Goal: Use online tool/utility: Use online tool/utility

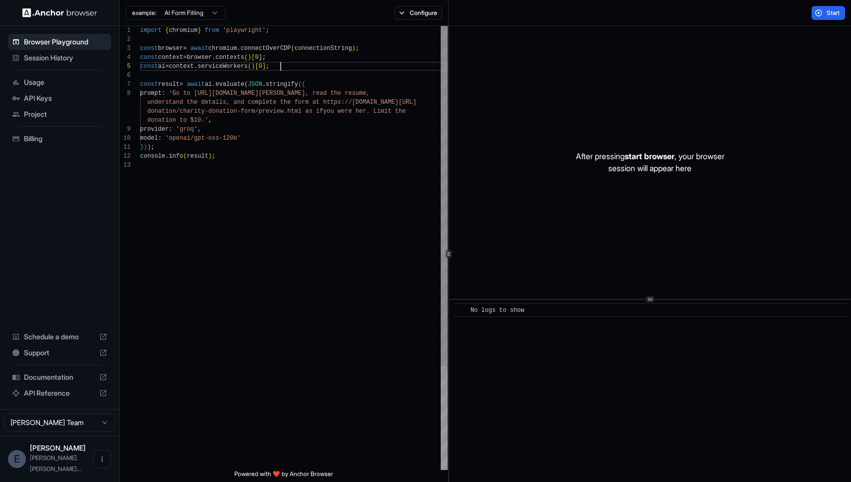
click at [292, 64] on div "import { chromium } from 'playwright' ; const browser = await chromium . connec…" at bounding box center [294, 315] width 308 height 579
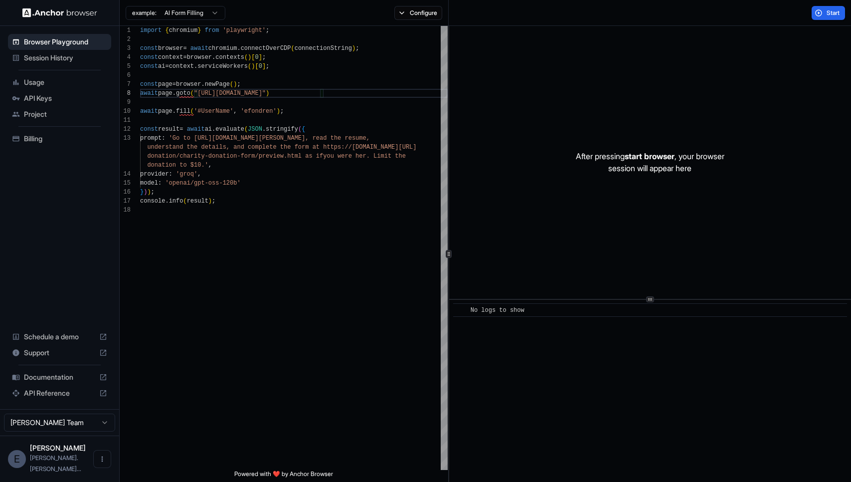
scroll to position [72, 0]
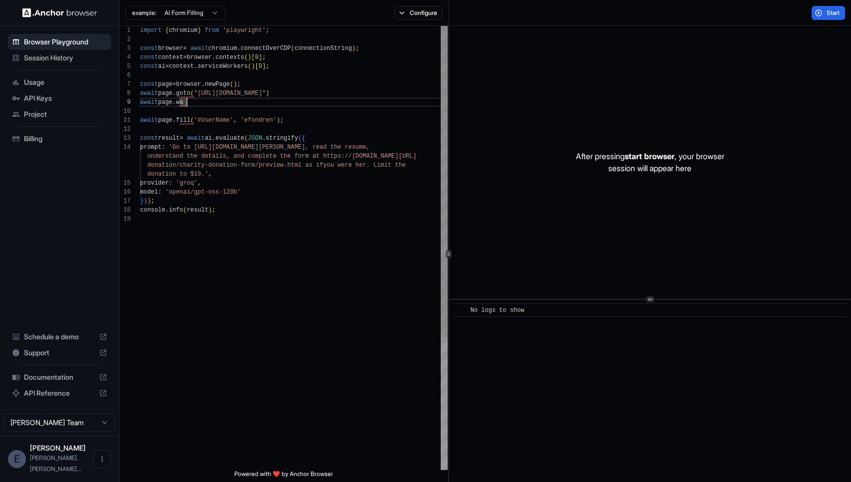
drag, startPoint x: 321, startPoint y: 93, endPoint x: 321, endPoint y: 112, distance: 18.5
click at [321, 94] on div "import { chromium } from 'playwright' ; const browser = await chromium . connec…" at bounding box center [294, 342] width 308 height 632
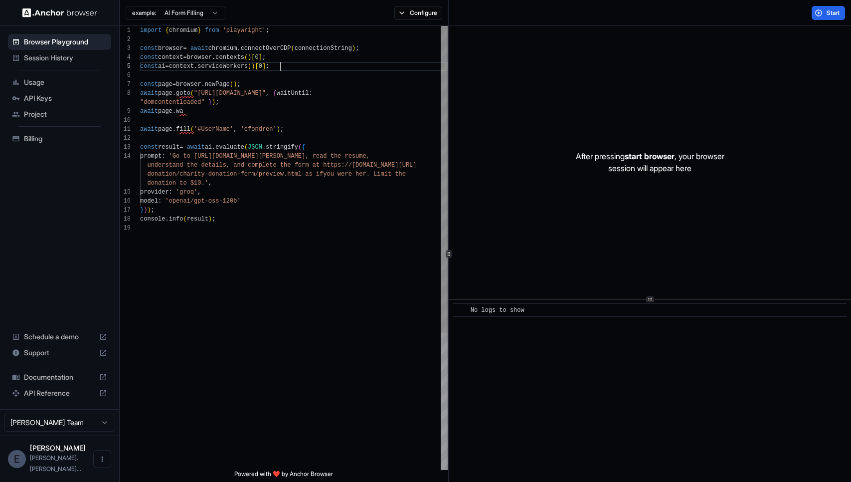
click at [299, 65] on div "import { chromium } from 'playwright' ; const browser = await chromium . connec…" at bounding box center [294, 346] width 308 height 641
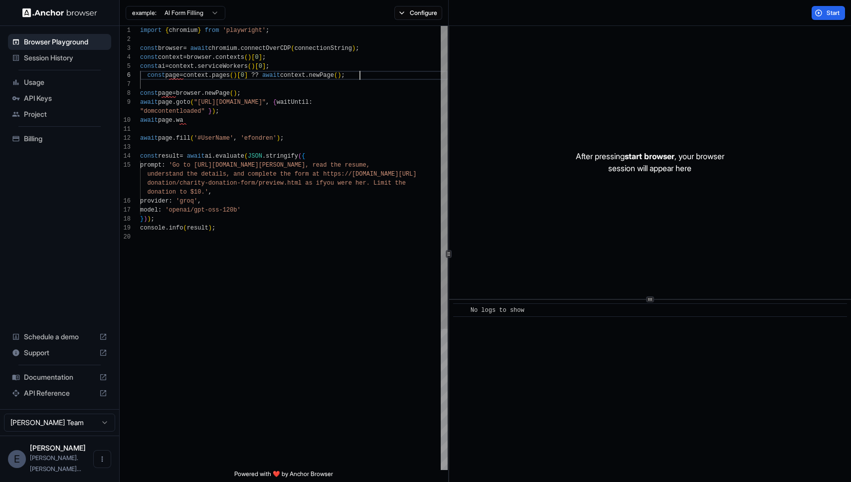
click at [272, 94] on div "import { chromium } from 'playwright' ; const browser = await chromium . connec…" at bounding box center [294, 351] width 308 height 650
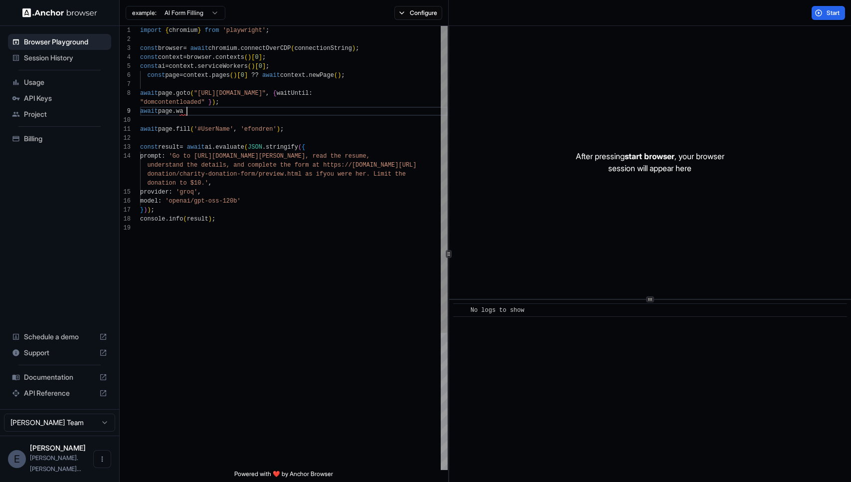
click at [228, 110] on div "import { chromium } from 'playwright' ; const browser = await chromium . connec…" at bounding box center [294, 346] width 308 height 641
click at [196, 114] on div "import { chromium } from 'playwright' ; const browser = await chromium . connec…" at bounding box center [294, 346] width 308 height 641
drag, startPoint x: 196, startPoint y: 113, endPoint x: 136, endPoint y: 113, distance: 59.8
click at [140, 113] on div "import { chromium } from 'playwright' ; const browser = await chromium . connec…" at bounding box center [294, 346] width 308 height 641
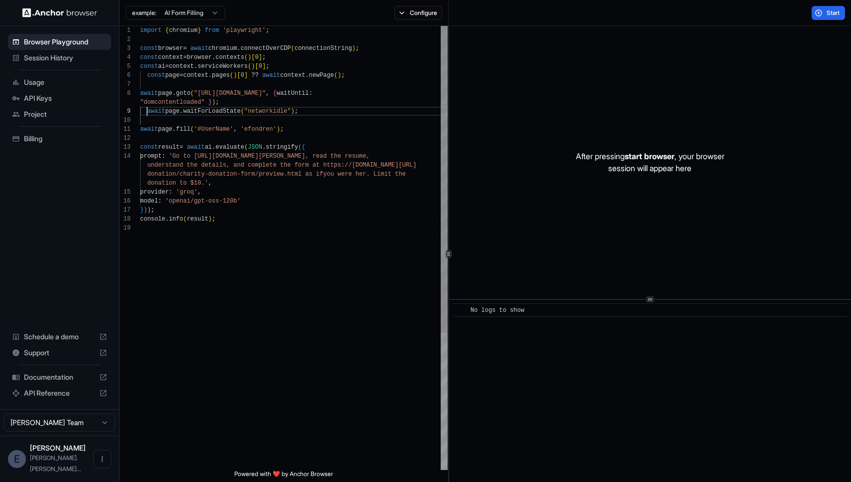
click at [146, 111] on div "import { chromium } from 'playwright' ; const browser = await chromium . connec…" at bounding box center [294, 346] width 308 height 641
click at [297, 131] on div "import { chromium } from 'playwright' ; const browser = await chromium . connec…" at bounding box center [294, 346] width 308 height 641
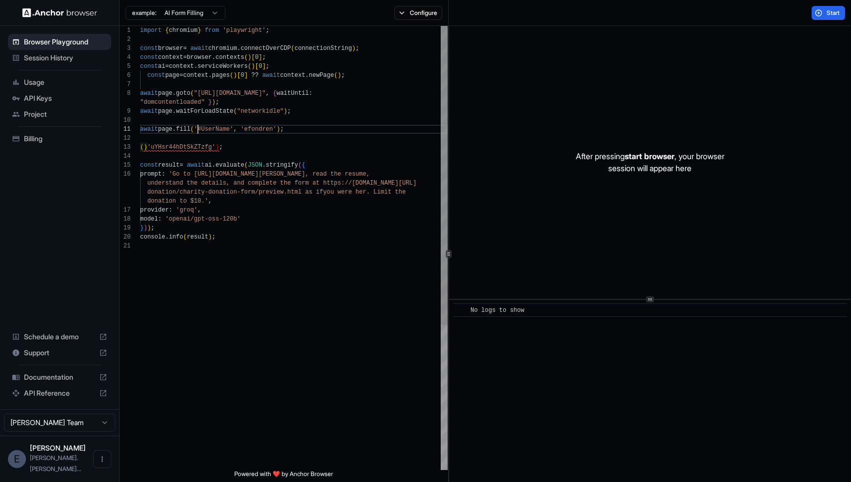
scroll to position [9, 0]
drag, startPoint x: 198, startPoint y: 129, endPoint x: 116, endPoint y: 129, distance: 81.8
click at [140, 129] on div "import { chromium } from 'playwright' ; const browser = await chromium . connec…" at bounding box center [294, 355] width 308 height 659
click at [147, 149] on div "import { chromium } from 'playwright' ; const browser = await chromium . connec…" at bounding box center [294, 355] width 308 height 659
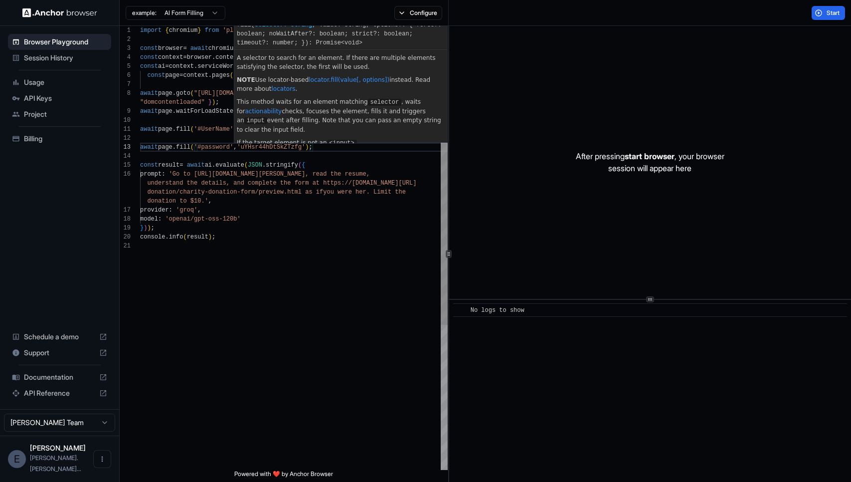
click at [264, 223] on div "import { chromium } from 'playwright' ; const browser = await chromium . connec…" at bounding box center [294, 355] width 308 height 659
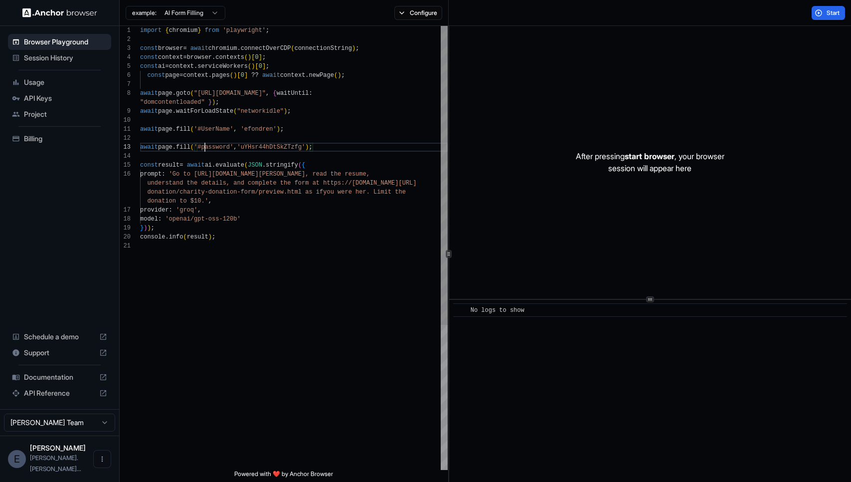
click at [203, 147] on div "import { chromium } from 'playwright' ; const browser = await chromium . connec…" at bounding box center [294, 355] width 308 height 659
drag, startPoint x: 335, startPoint y: 146, endPoint x: 337, endPoint y: 135, distance: 11.3
click at [337, 135] on div "import { chromium } from 'playwright' ; const browser = await chromium . connec…" at bounding box center [294, 355] width 308 height 659
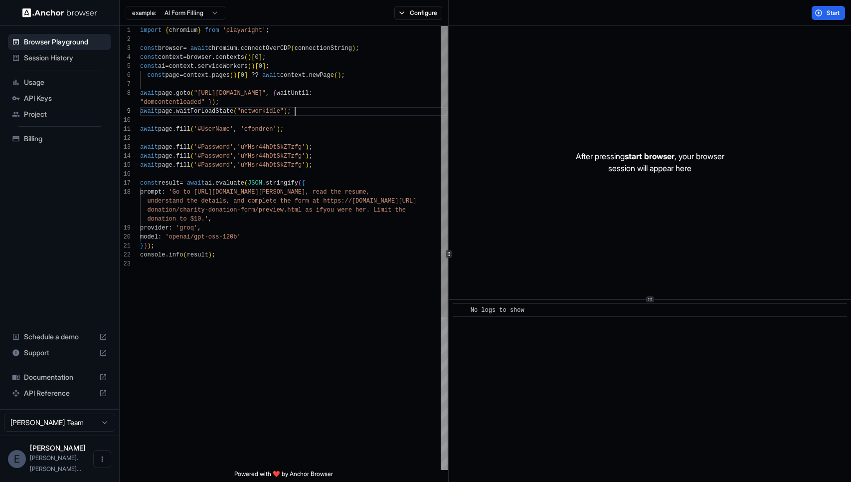
scroll to position [72, 0]
drag, startPoint x: 302, startPoint y: 108, endPoint x: 303, endPoint y: 100, distance: 8.0
click at [303, 100] on div "import { chromium } from 'playwright' ; const browser = await chromium . connec…" at bounding box center [294, 364] width 308 height 677
click at [330, 147] on div "import { chromium } from 'playwright' ; const browser = await chromium . connec…" at bounding box center [294, 364] width 308 height 677
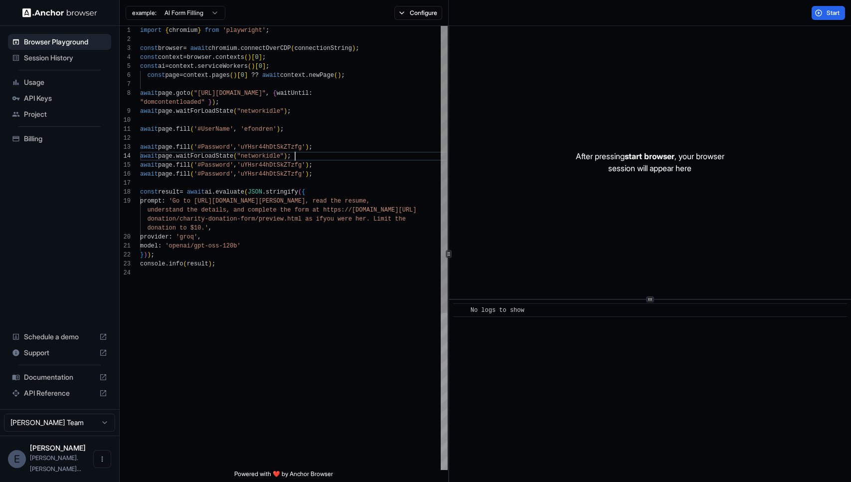
click at [332, 148] on div "import { chromium } from 'playwright' ; const browser = await chromium . connec…" at bounding box center [294, 369] width 308 height 686
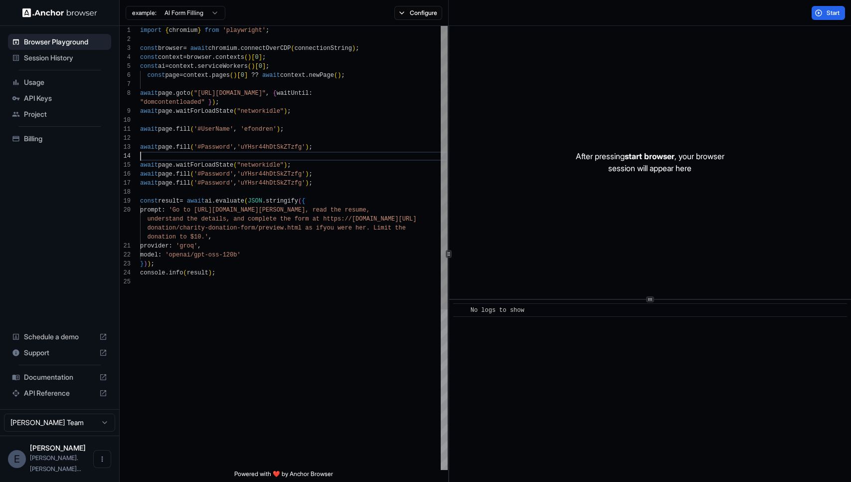
scroll to position [45, 0]
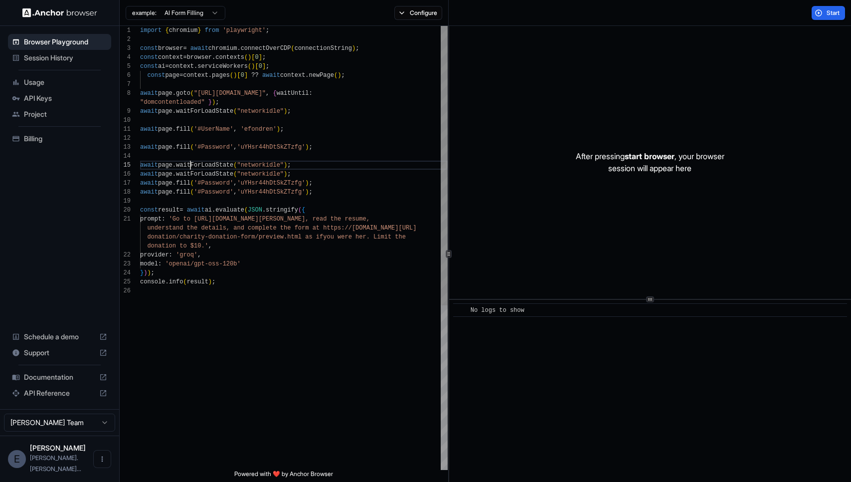
click at [191, 163] on div "import { chromium } from 'playwright' ; const browser = await chromium . connec…" at bounding box center [294, 378] width 308 height 704
click at [187, 181] on div "import { chromium } from 'playwright' ; const browser = await chromium . connec…" at bounding box center [294, 378] width 308 height 704
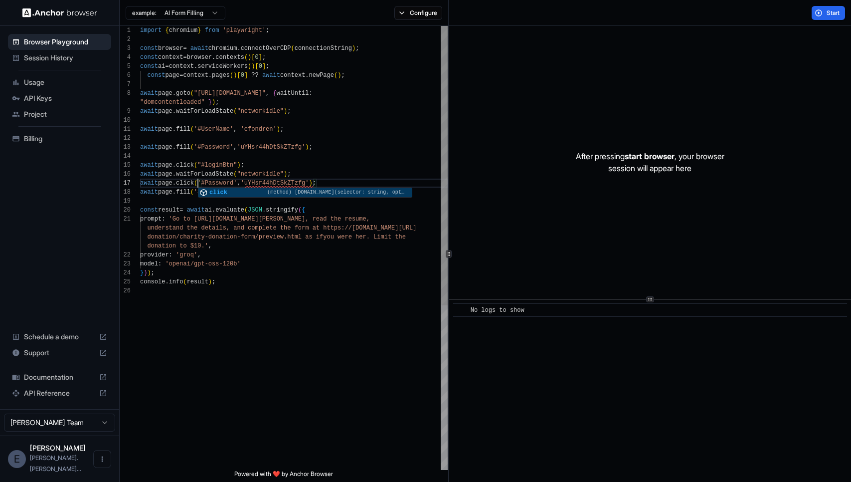
click at [220, 182] on div "import { chromium } from 'playwright' ; const browser = await chromium . connec…" at bounding box center [294, 378] width 308 height 704
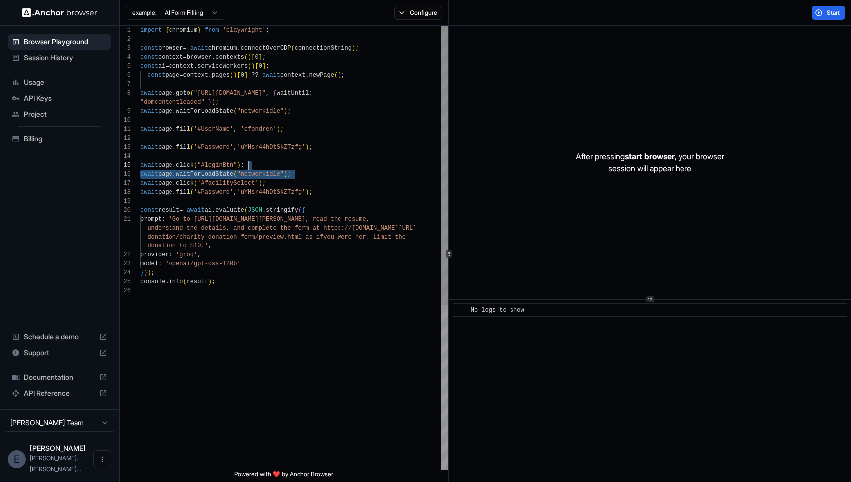
click at [313, 168] on div "import { chromium } from 'playwright' ; const browser = await chromium . connec…" at bounding box center [294, 378] width 308 height 704
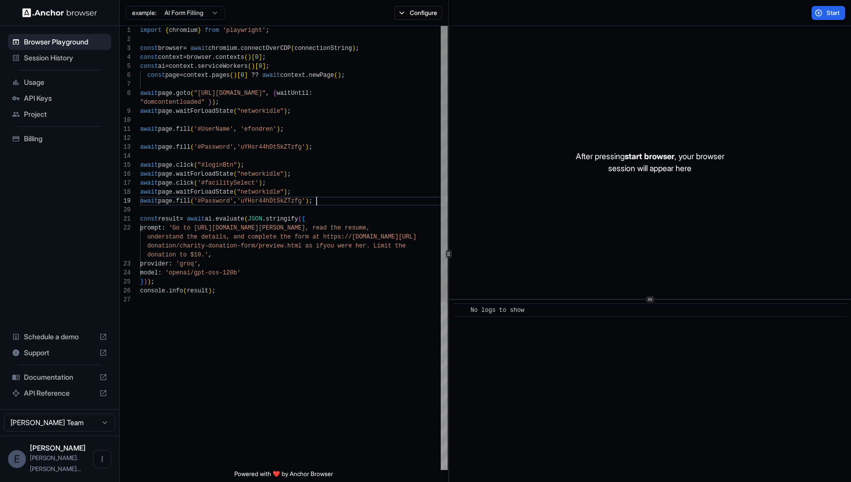
scroll to position [81, 0]
click at [330, 201] on div "import { chromium } from 'playwright' ; const browser = await chromium . connec…" at bounding box center [294, 382] width 308 height 713
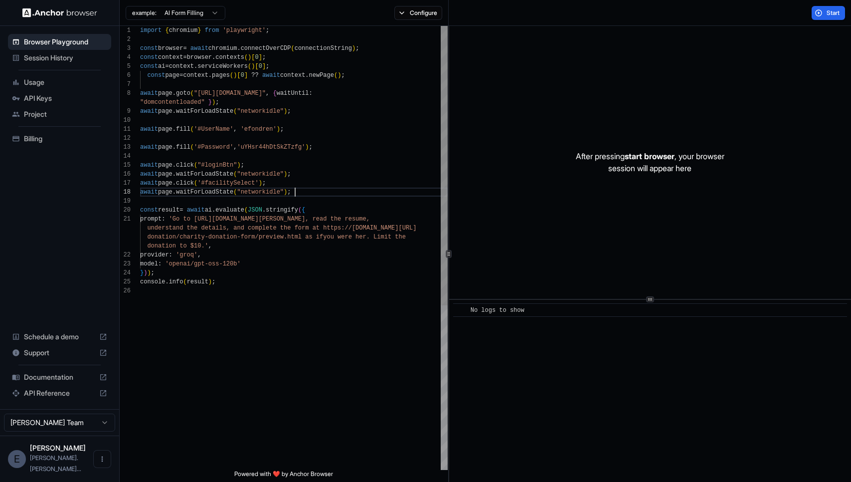
click at [327, 149] on div "import { chromium } from 'playwright' ; const browser = await chromium . connec…" at bounding box center [294, 378] width 308 height 704
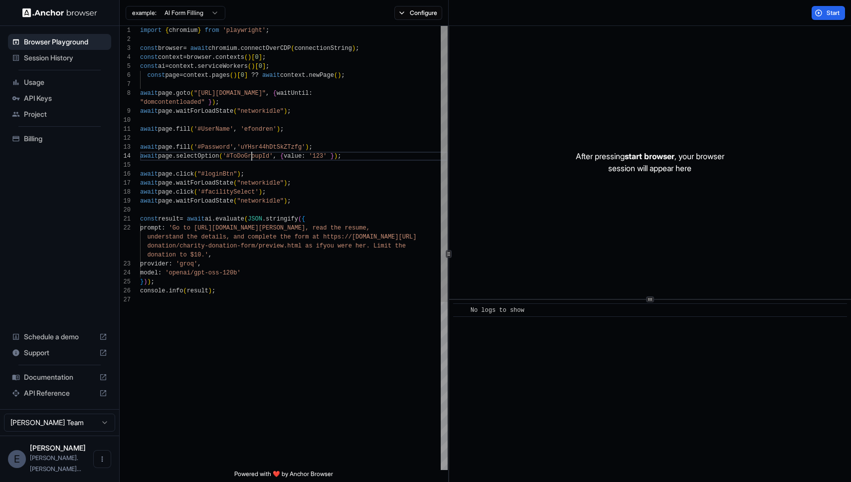
click at [251, 155] on div "import { chromium } from 'playwright' ; const browser = await chromium . connec…" at bounding box center [294, 382] width 308 height 713
click at [307, 155] on div "import { chromium } from 'playwright' ; const browser = await chromium . connec…" at bounding box center [294, 382] width 308 height 713
click at [285, 155] on div "import { chromium } from 'playwright' ; const browser = await chromium . connec…" at bounding box center [294, 382] width 308 height 713
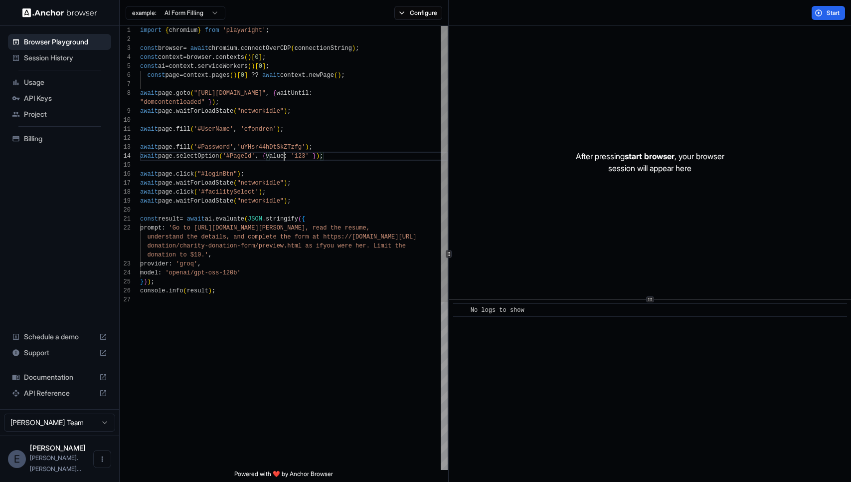
click at [285, 155] on div "import { chromium } from 'playwright' ; const browser = await chromium . connec…" at bounding box center [294, 382] width 308 height 713
click at [305, 157] on div "import { chromium } from 'playwright' ; const browser = await chromium . connec…" at bounding box center [294, 382] width 308 height 713
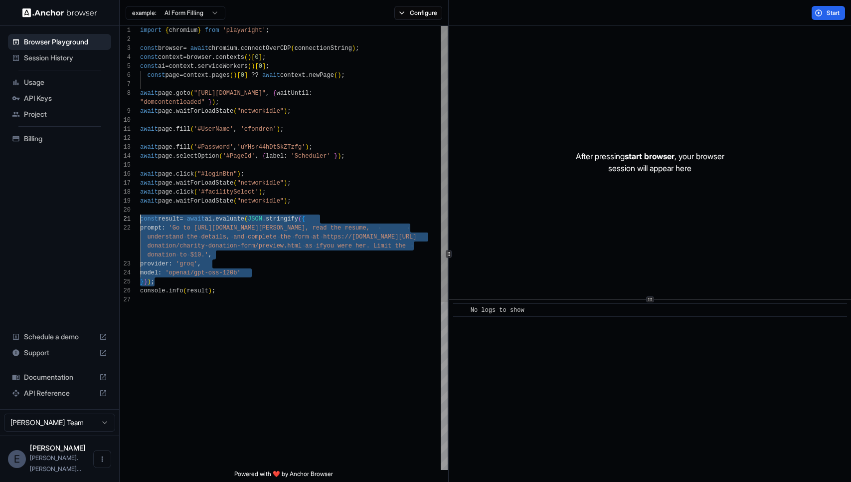
scroll to position [9, 0]
drag, startPoint x: 161, startPoint y: 281, endPoint x: 140, endPoint y: 222, distance: 62.0
click at [140, 222] on div "import { chromium } from 'playwright' ; const browser = await chromium . connec…" at bounding box center [294, 382] width 308 height 713
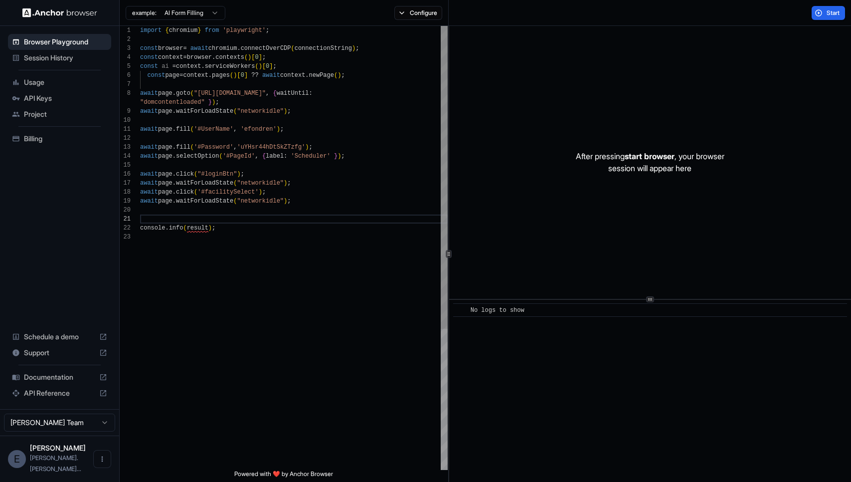
type textarea "**********"
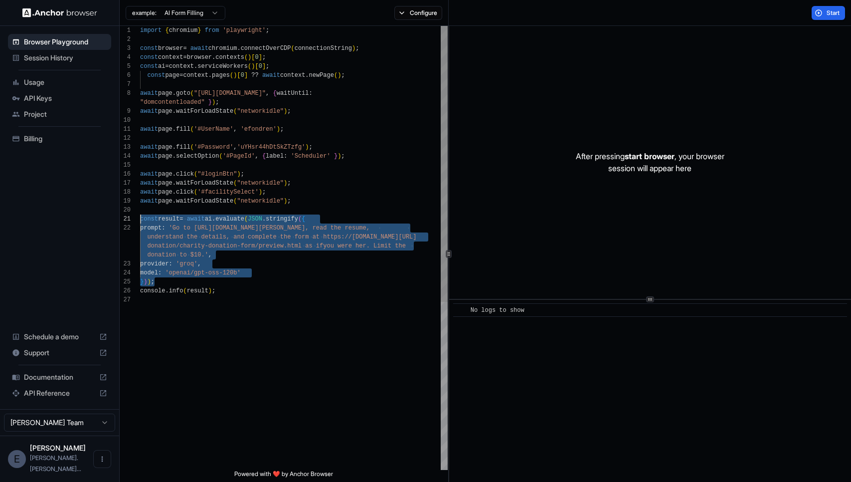
scroll to position [0, 0]
type textarea "**********"
drag, startPoint x: 226, startPoint y: 297, endPoint x: 136, endPoint y: 221, distance: 117.2
click at [140, 221] on div "import { chromium } from 'playwright' ; const browser = await chromium . connec…" at bounding box center [294, 382] width 308 height 713
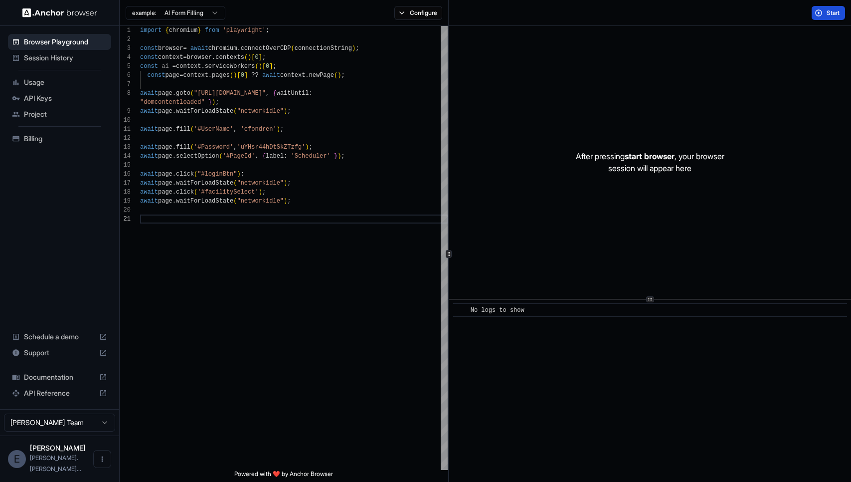
scroll to position [0, 0]
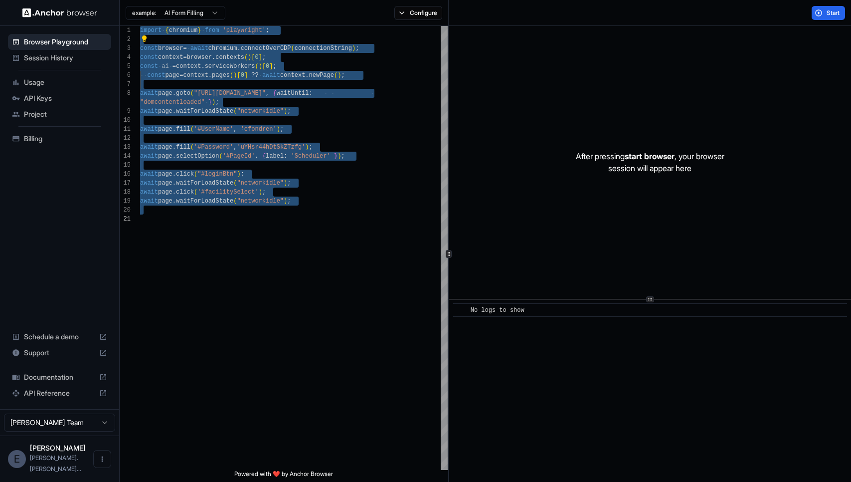
type textarea "**********"
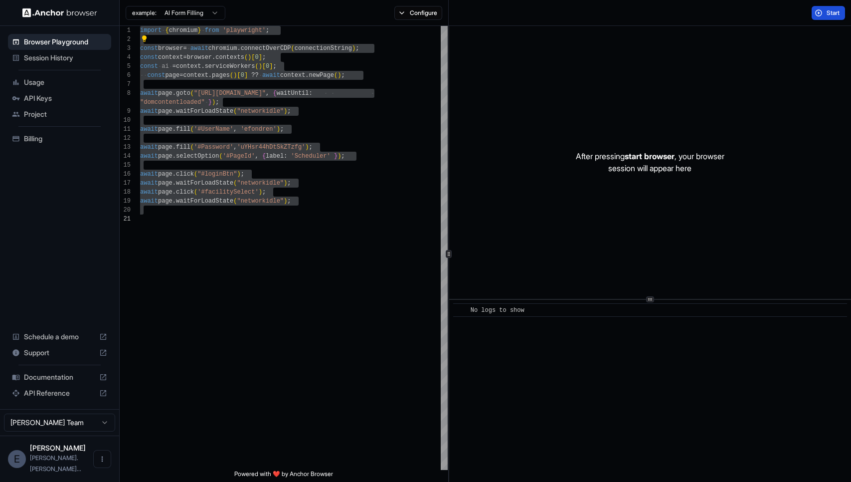
click at [817, 18] on button "Start" at bounding box center [828, 13] width 33 height 14
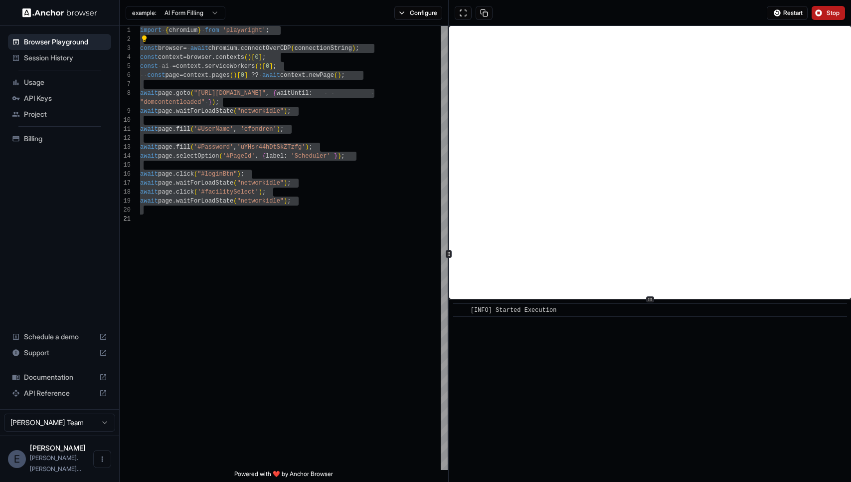
click at [827, 13] on span "Stop" at bounding box center [834, 13] width 14 height 8
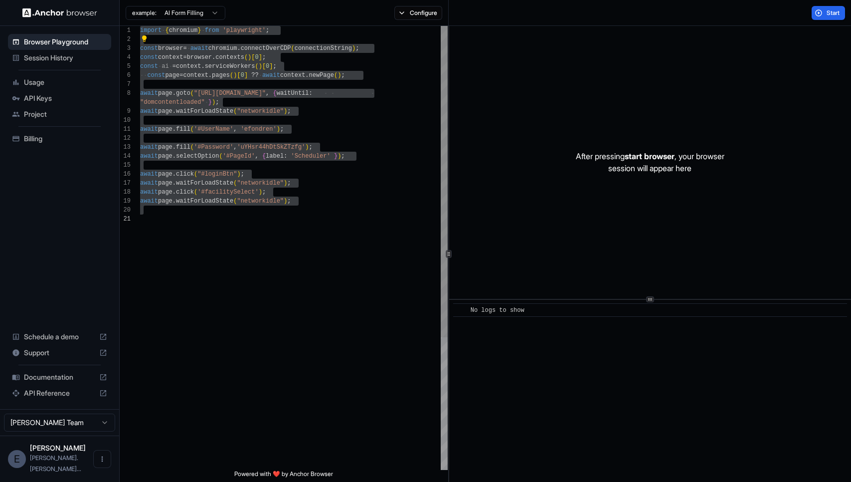
click at [335, 212] on div "import { chromium } from 'playwright' ; const browser = await chromium . connec…" at bounding box center [294, 342] width 308 height 632
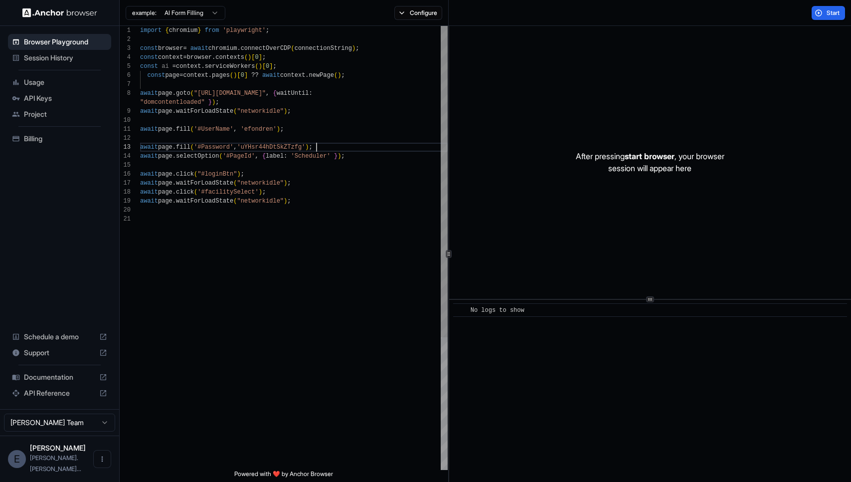
click at [365, 147] on div "import { chromium } from 'playwright' ; const browser = await chromium . connec…" at bounding box center [294, 342] width 308 height 632
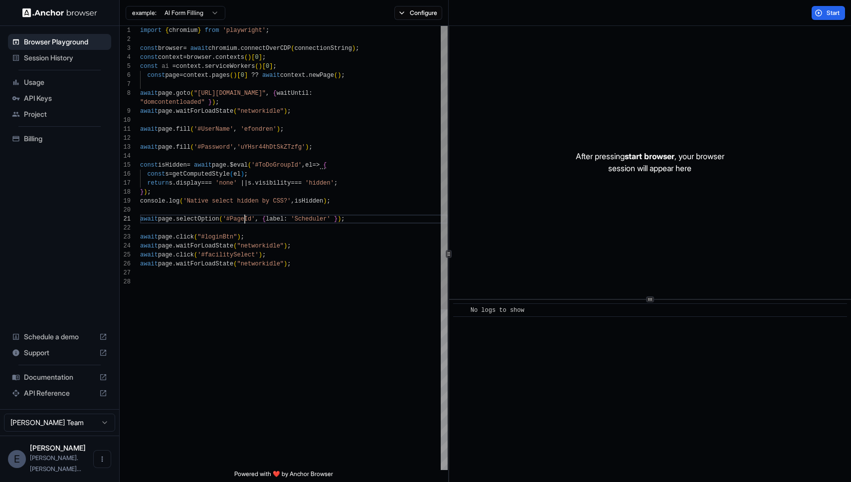
click at [244, 220] on div "import { chromium } from 'playwright' ; const browser = await chromium . connec…" at bounding box center [294, 373] width 308 height 695
click at [290, 170] on div "import { chromium } from 'playwright' ; const browser = await chromium . connec…" at bounding box center [294, 373] width 308 height 695
click at [288, 161] on div "import { chromium } from 'playwright' ; const browser = await chromium . connec…" at bounding box center [294, 373] width 308 height 695
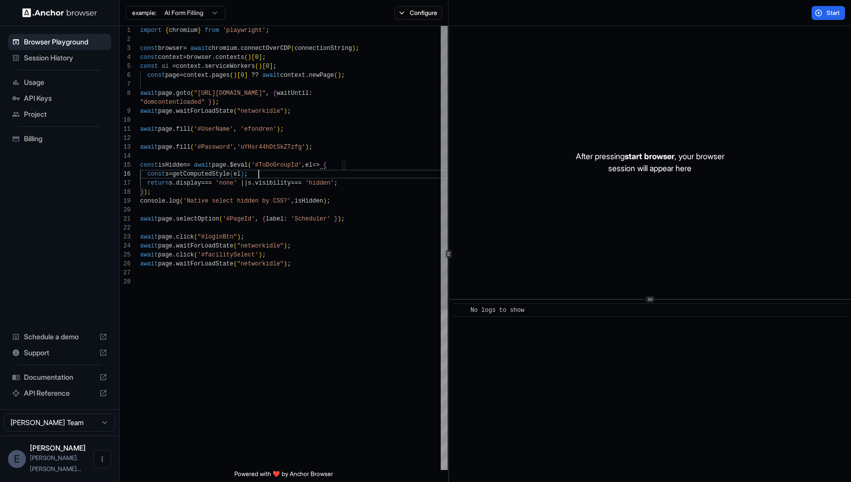
scroll to position [45, 0]
click at [288, 161] on div "import { chromium } from 'playwright' ; const browser = await chromium . connec…" at bounding box center [294, 373] width 308 height 695
click at [835, 4] on div "Start" at bounding box center [650, 13] width 402 height 26
click at [833, 12] on span "Start" at bounding box center [834, 13] width 14 height 8
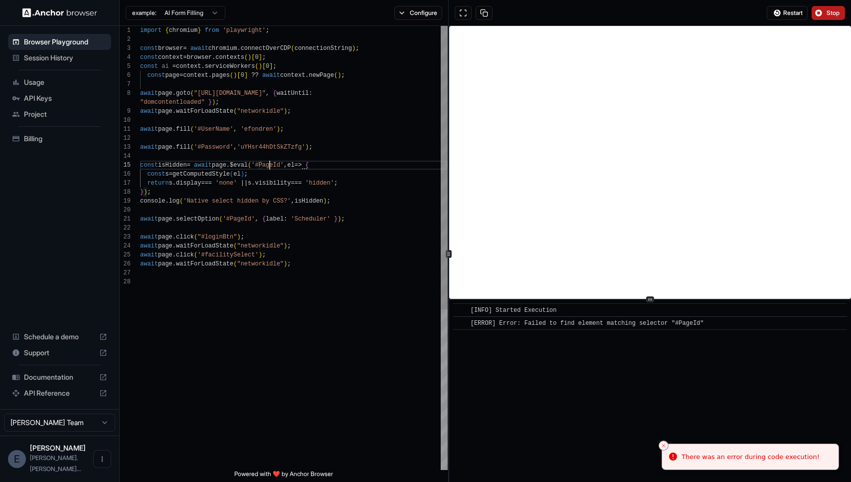
click at [269, 164] on div "import { chromium } from 'playwright' ; const browser = await chromium . connec…" at bounding box center [294, 373] width 308 height 695
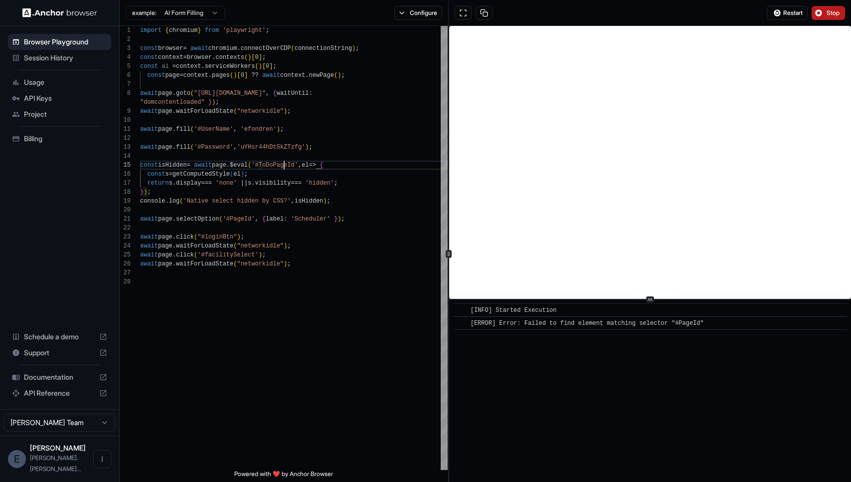
click at [831, 13] on span "Stop" at bounding box center [834, 13] width 14 height 8
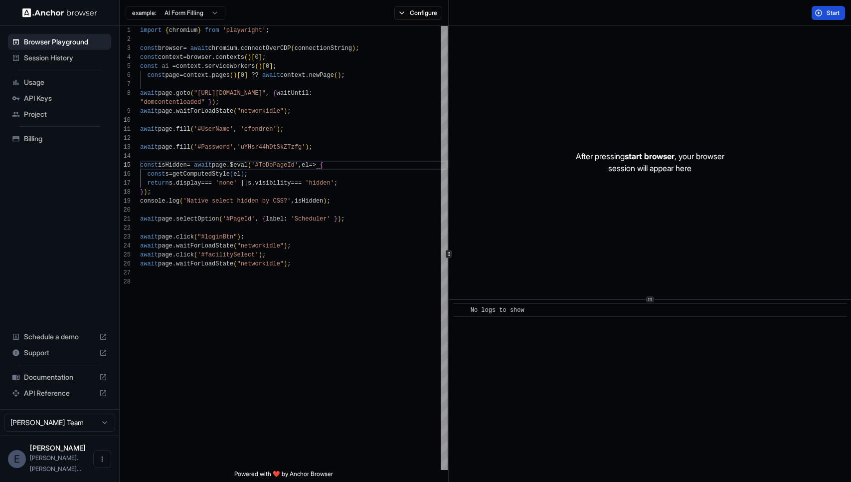
click at [815, 13] on button "Start" at bounding box center [828, 13] width 33 height 14
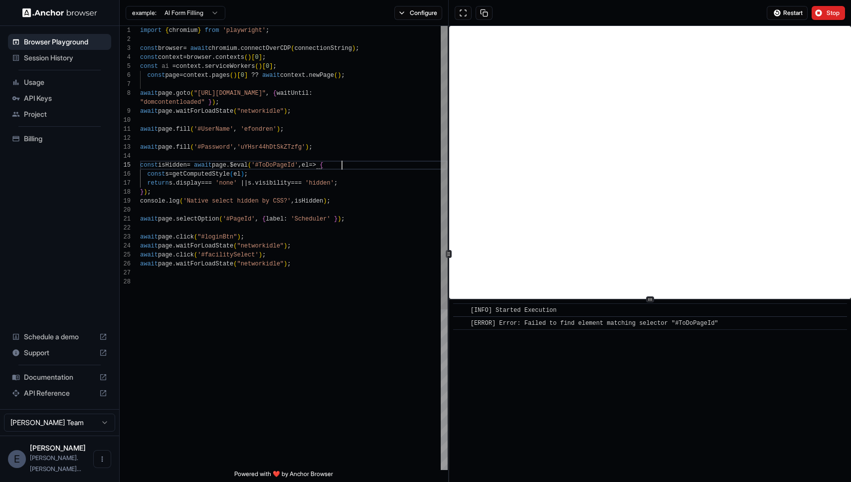
click at [374, 163] on div "import { chromium } from 'playwright' ; const browser = await chromium . connec…" at bounding box center [294, 373] width 308 height 695
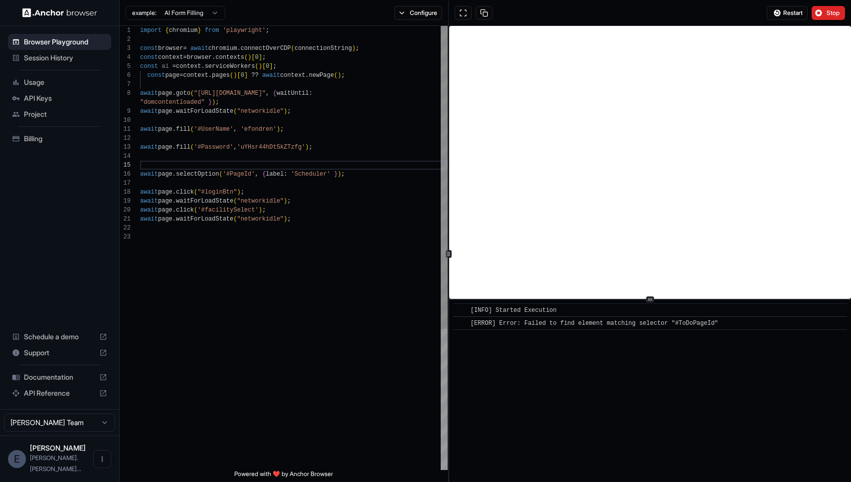
scroll to position [36, 0]
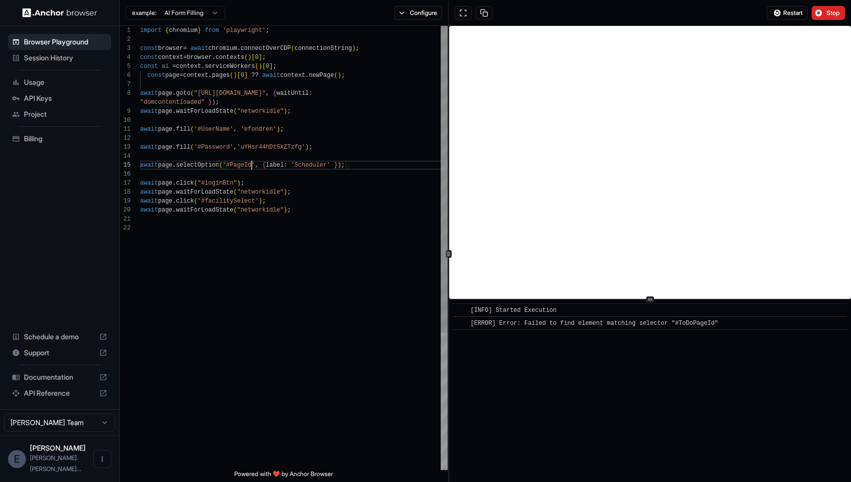
click at [252, 162] on div "import { chromium } from 'playwright' ; const browser = await chromium . connec…" at bounding box center [294, 346] width 308 height 641
click at [789, 11] on span "Restart" at bounding box center [793, 13] width 19 height 8
click at [333, 212] on div "import { chromium } from 'playwright' ; const browser = await chromium . connec…" at bounding box center [294, 346] width 308 height 641
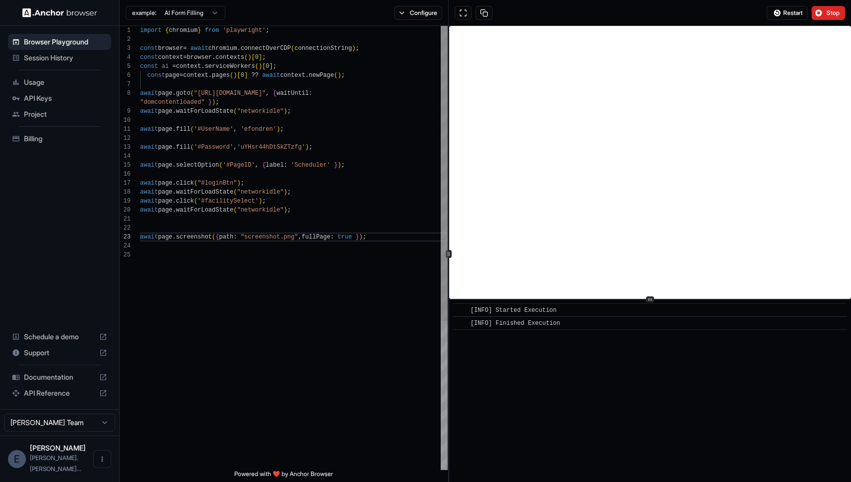
click at [394, 241] on div "import { chromium } from 'playwright' ; const browser = await chromium . connec…" at bounding box center [294, 360] width 308 height 668
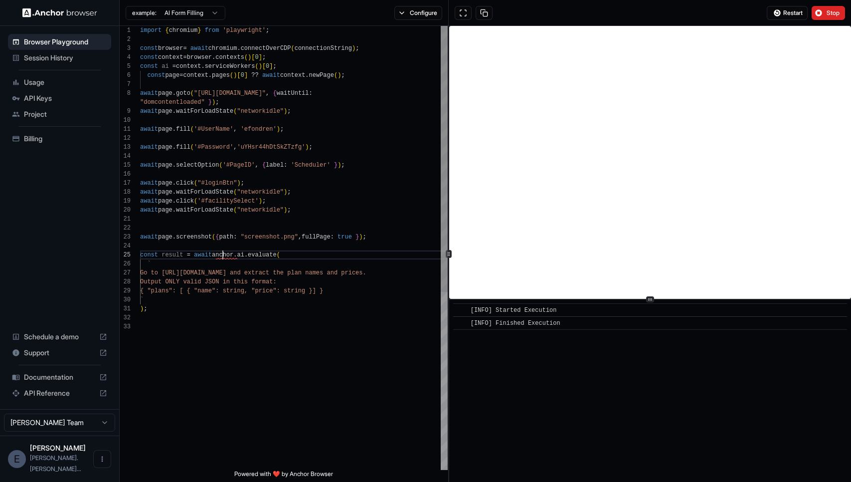
click at [223, 255] on div "import { chromium } from 'playwright' ; const browser = await chromium . connec…" at bounding box center [294, 396] width 308 height 740
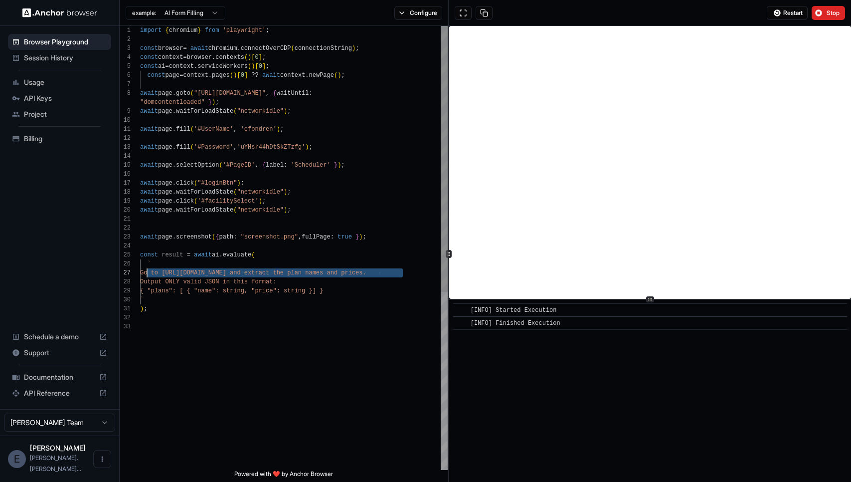
drag, startPoint x: 404, startPoint y: 272, endPoint x: 148, endPoint y: 272, distance: 256.4
click at [148, 273] on div "import { chromium } from 'playwright' ; const browser = await chromium . connec…" at bounding box center [294, 396] width 308 height 740
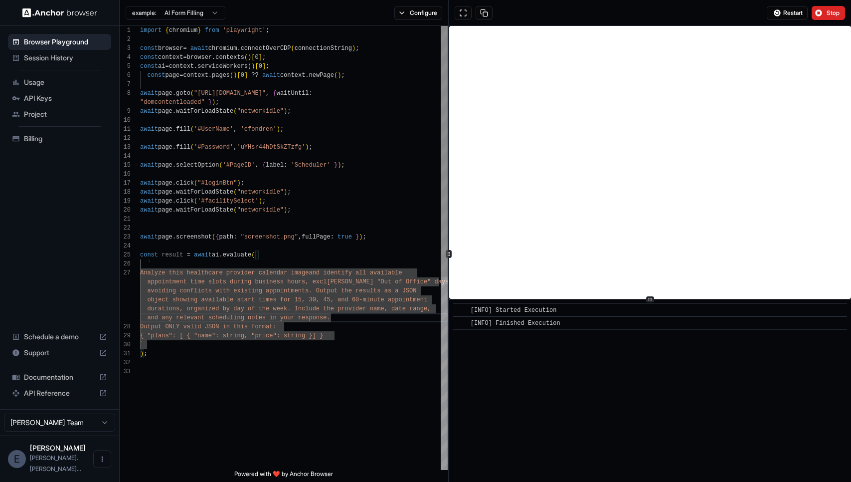
scroll to position [36, 0]
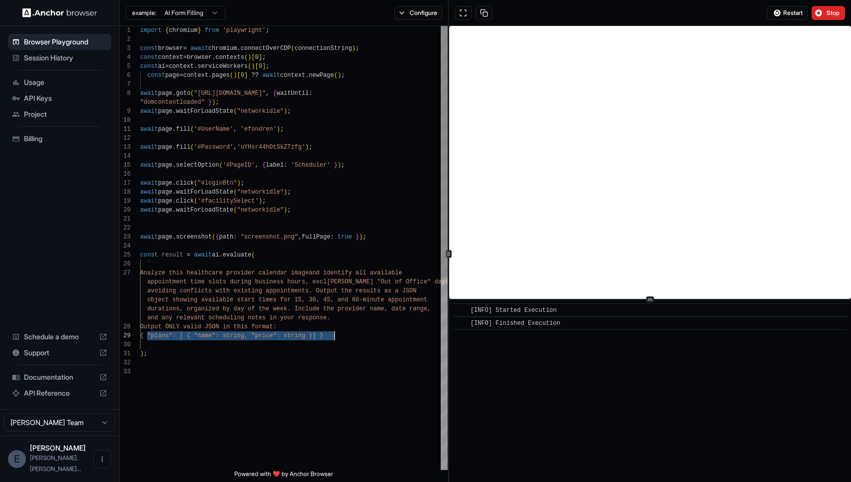
drag, startPoint x: 147, startPoint y: 336, endPoint x: 338, endPoint y: 335, distance: 191.0
click at [338, 335] on div "import { chromium } from 'playwright' ; const browser = await chromium . connec…" at bounding box center [294, 418] width 308 height 785
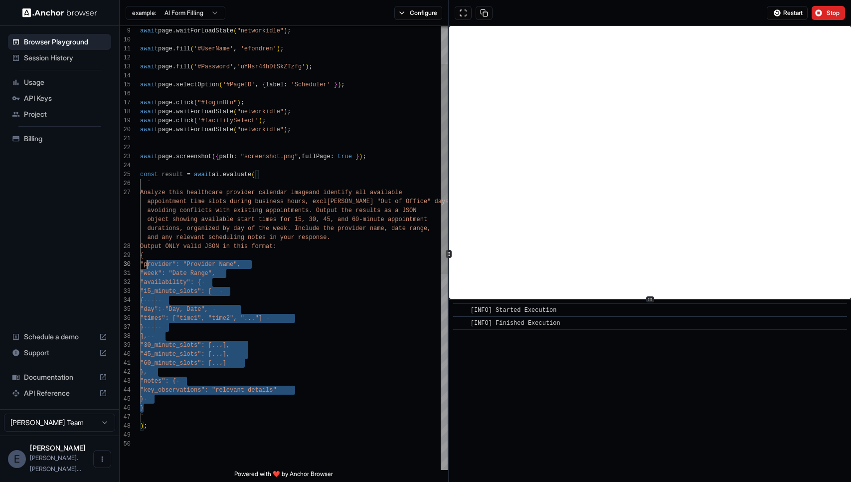
scroll to position [45, 0]
click at [146, 264] on div "await page . fill ( '#UserName' , 'efondren' ) ; await page . waitForLoadState …" at bounding box center [294, 415] width 308 height 938
click at [301, 304] on div "await page . fill ( '#UserName' , 'efondren' ) ; await page . waitForLoadState …" at bounding box center [294, 415] width 308 height 938
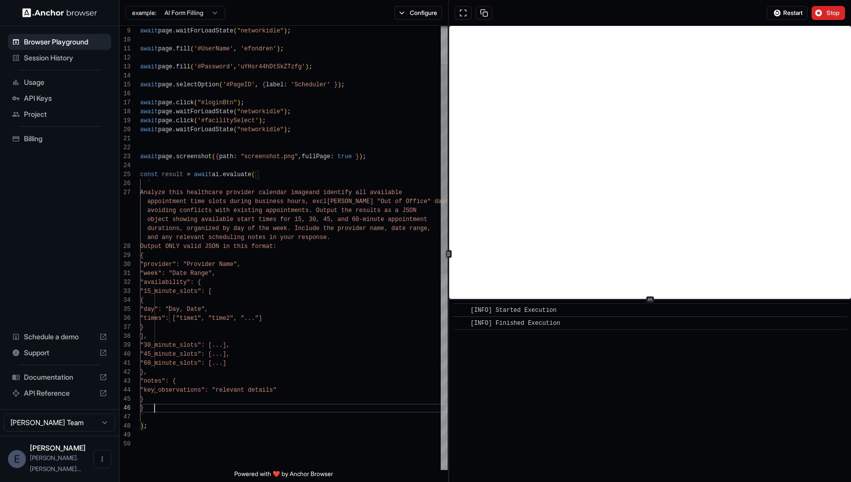
click at [154, 411] on div "await page . fill ( '#UserName' , 'efondren' ) ; await page . waitForLoadState …" at bounding box center [294, 415] width 308 height 938
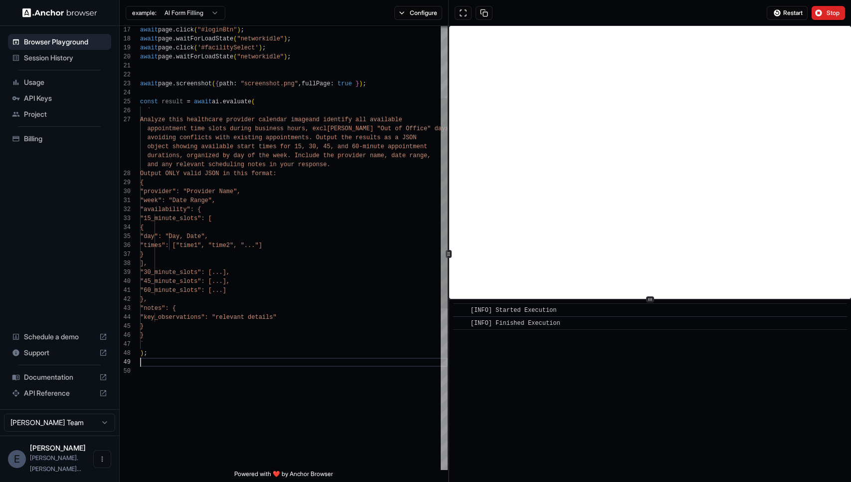
click at [284, 360] on div "const result = await ai . evaluate ( ` Analyze this healthcare provider calenda…" at bounding box center [294, 342] width 308 height 938
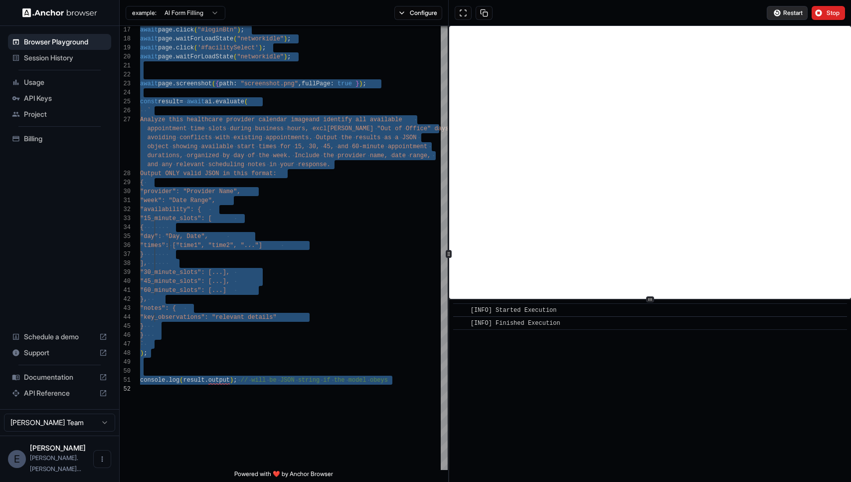
click at [784, 10] on span "Restart" at bounding box center [793, 13] width 19 height 8
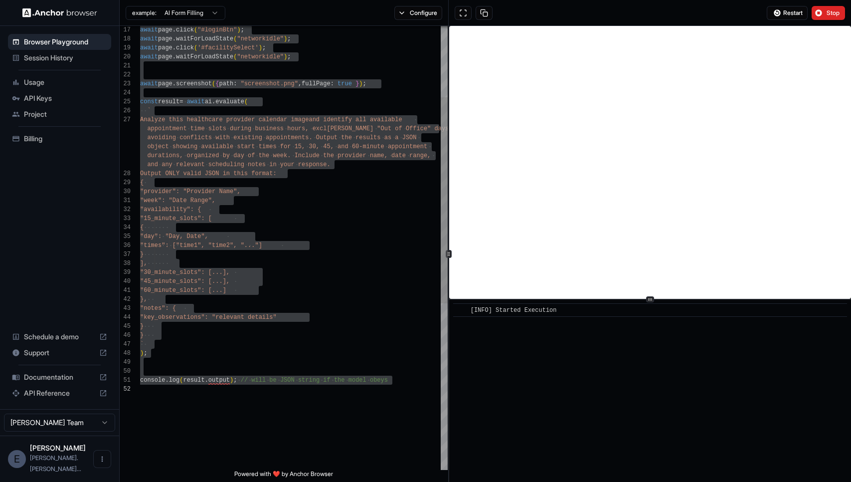
click at [222, 380] on div "const result = await ai . evaluate ( ` Analyze this healthcare provider calenda…" at bounding box center [294, 351] width 308 height 956
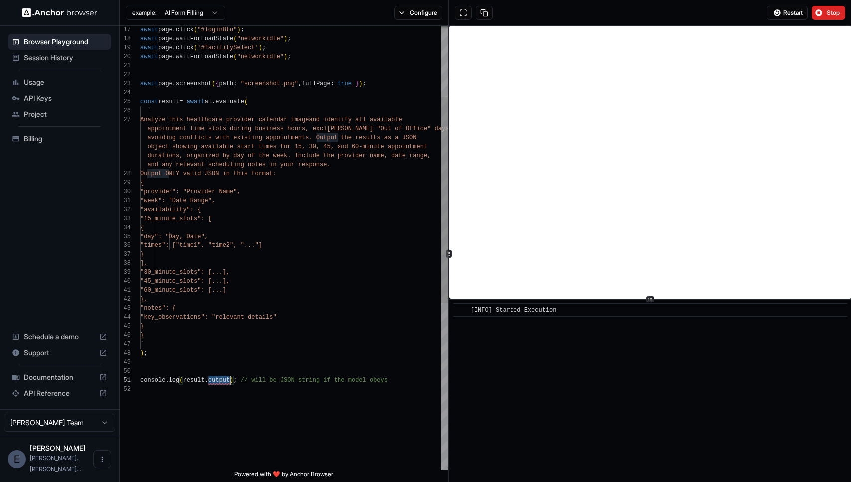
scroll to position [54, 0]
click at [222, 380] on div "const result = await ai . evaluate ( ` Analyze this healthcare provider calenda…" at bounding box center [294, 351] width 308 height 956
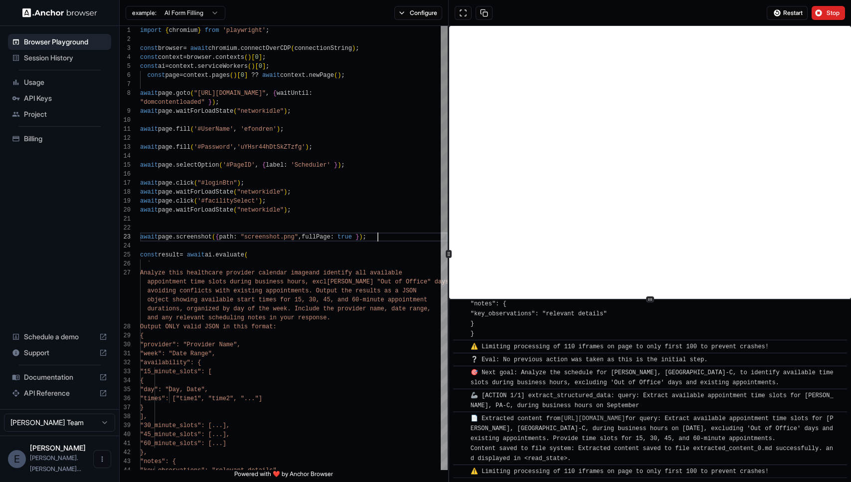
scroll to position [18, 0]
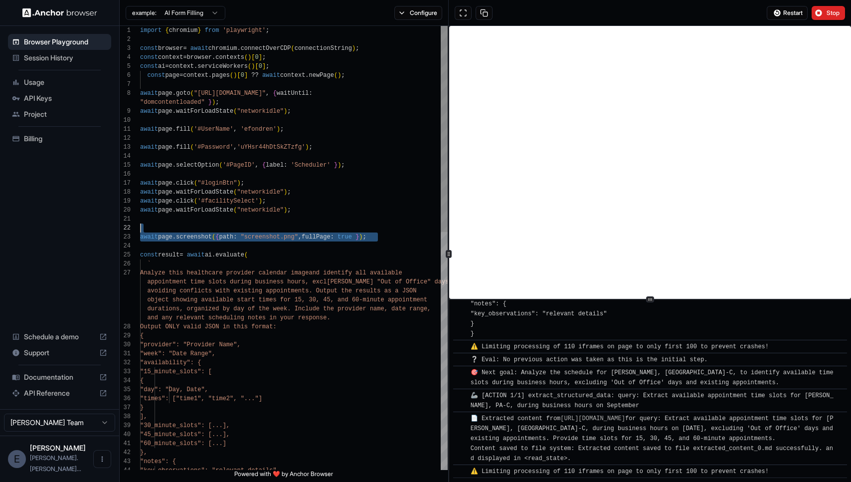
drag, startPoint x: 380, startPoint y: 234, endPoint x: 384, endPoint y: 227, distance: 8.0
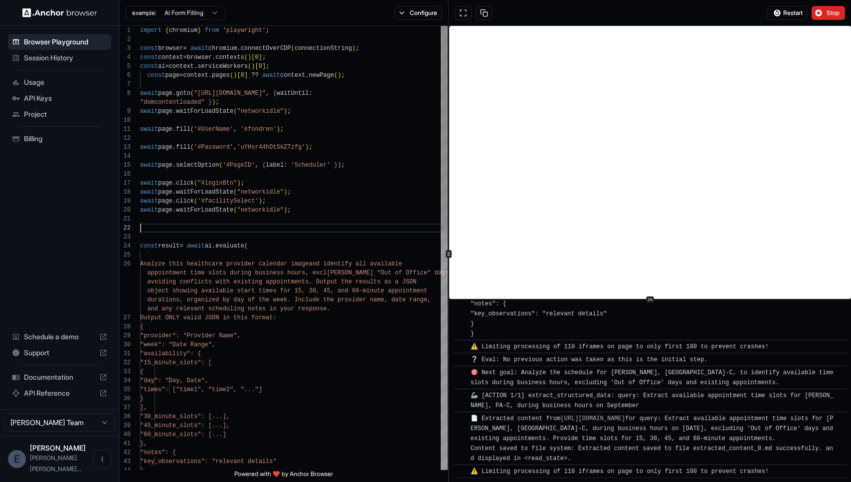
type textarea "**********"
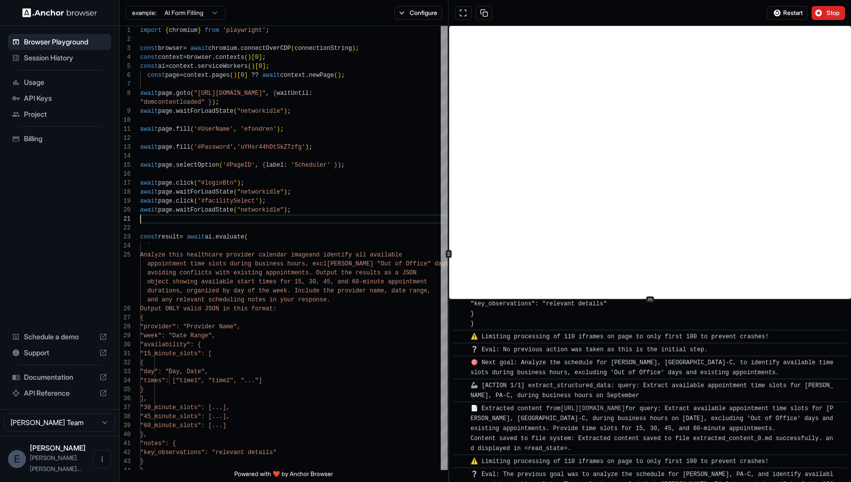
scroll to position [473, 0]
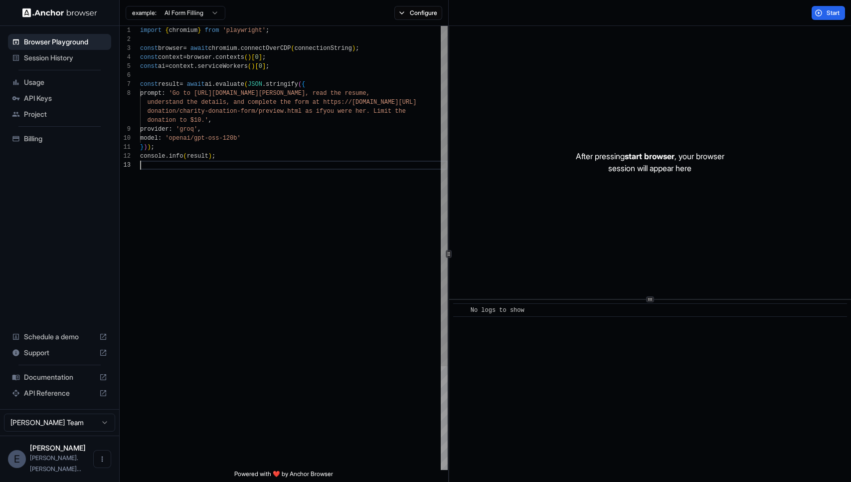
scroll to position [45, 0]
click at [348, 209] on div "import { chromium } from 'playwright' ; const browser = await chromium . connec…" at bounding box center [294, 315] width 308 height 579
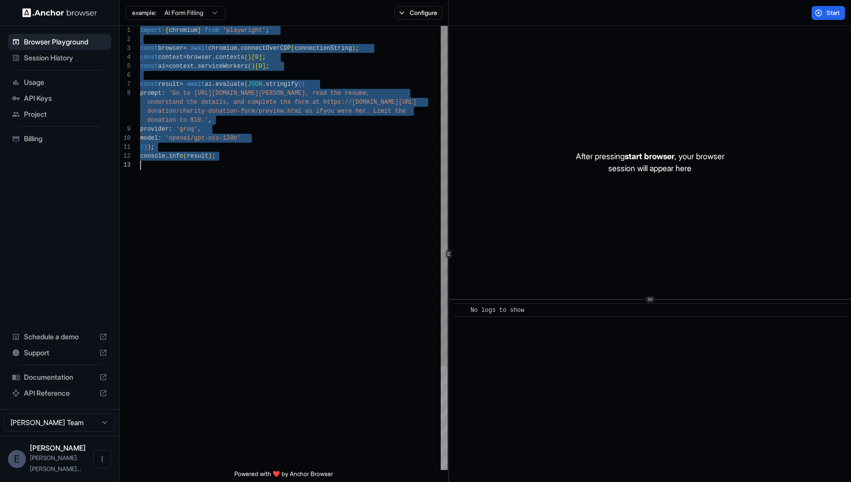
scroll to position [63, 0]
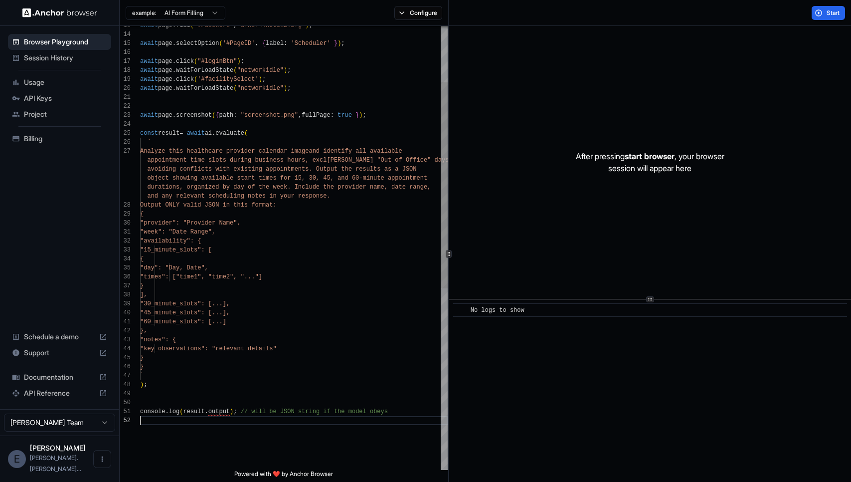
click at [384, 119] on div "await page . fill ( '#Password' , 'uYHsr44hDtSkZTzfg' ) ; await page . selectOp…" at bounding box center [294, 382] width 308 height 956
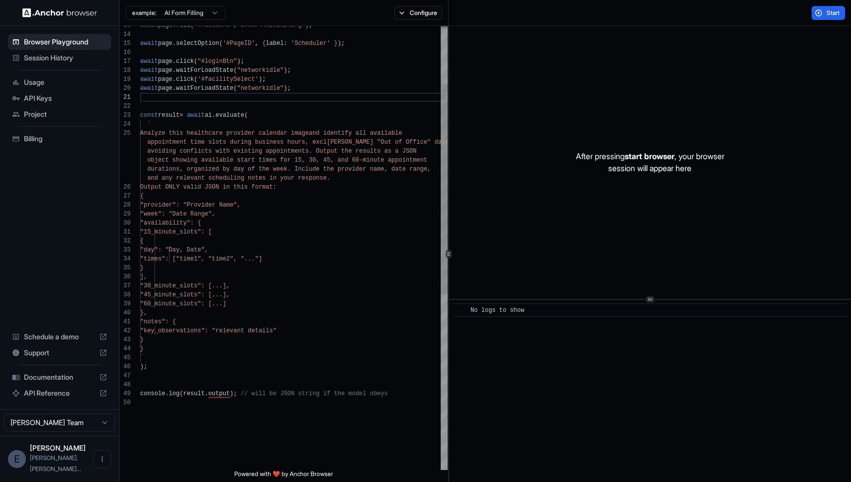
scroll to position [36, 0]
click at [216, 396] on div "await page . fill ( '#Password' , 'uYHsr44hDtSkZTzfg' ) ; await page . selectOp…" at bounding box center [294, 373] width 308 height 938
click at [211, 185] on div "await page . fill ( '#Password' , 'uYHsr44hDtSkZTzfg' ) ; await page . selectOp…" at bounding box center [294, 373] width 308 height 938
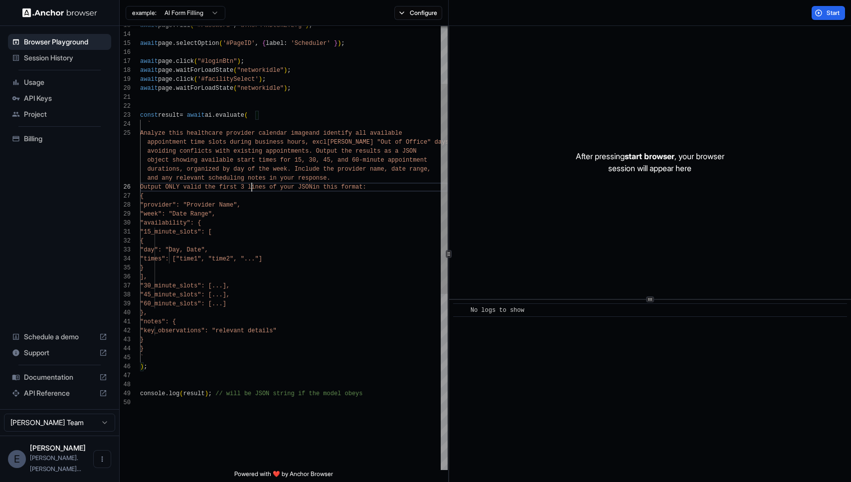
click at [253, 186] on div "await page . fill ( '#Password' , 'uYHsr44hDtSkZTzfg' ) ; await page . selectOp…" at bounding box center [294, 373] width 308 height 938
drag, startPoint x: 275, startPoint y: 187, endPoint x: 276, endPoint y: 199, distance: 12.0
click at [275, 188] on div "await page . fill ( '#Password' , 'uYHsr44hDtSkZTzfg' ) ; await page . selectOp…" at bounding box center [294, 373] width 308 height 938
click at [822, 11] on button "Start" at bounding box center [828, 13] width 33 height 14
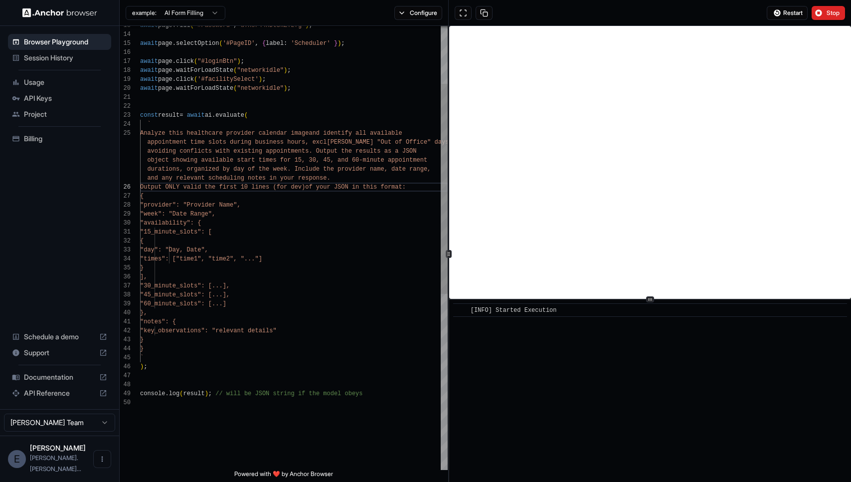
scroll to position [45, 0]
click at [147, 133] on div "await page . fill ( '#Password' , 'uYHsr44hDtSkZTzfg' ) ; await page . selectOp…" at bounding box center [294, 373] width 308 height 938
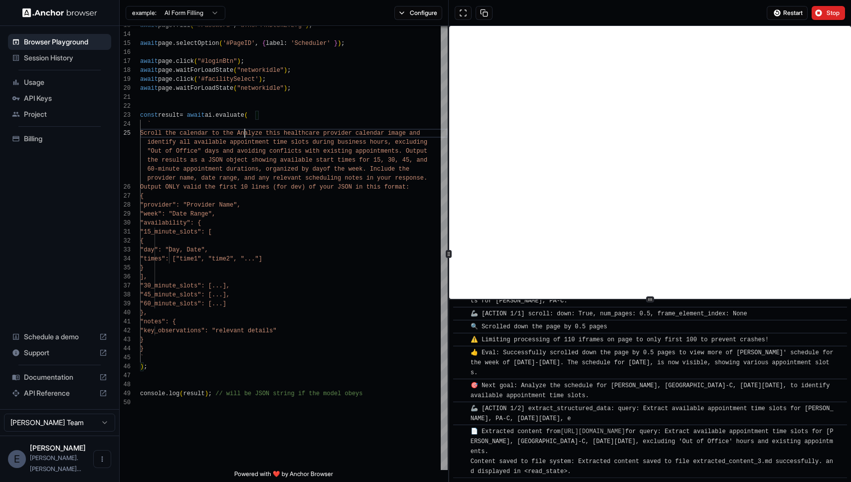
scroll to position [1025, 0]
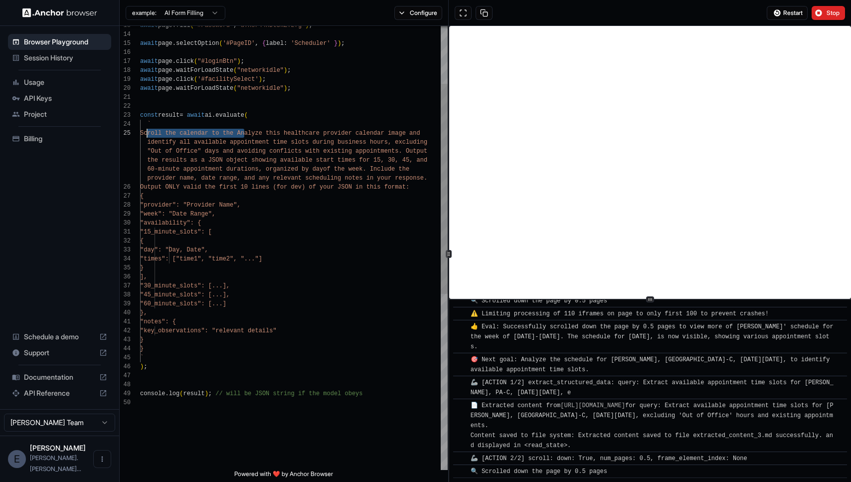
click at [148, 134] on div "await page . fill ( '#Password' , 'uYHsr44hDtSkZTzfg' ) ; await page . selectOp…" at bounding box center [294, 373] width 308 height 938
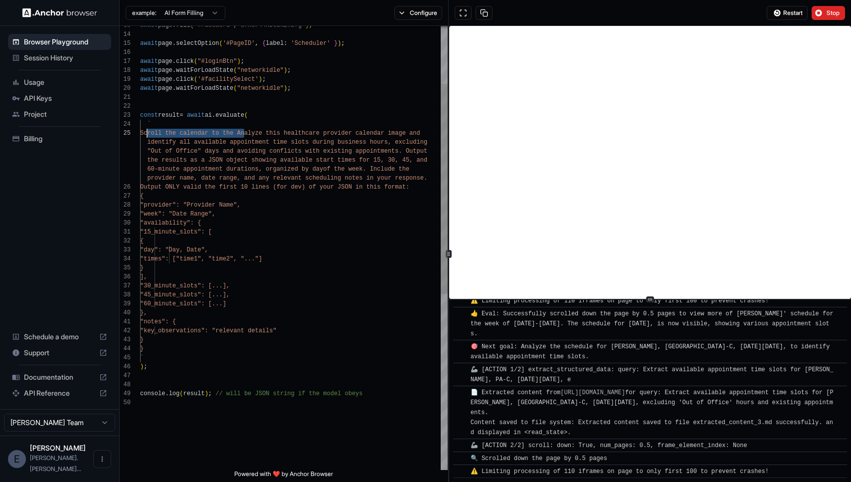
type textarea "**********"
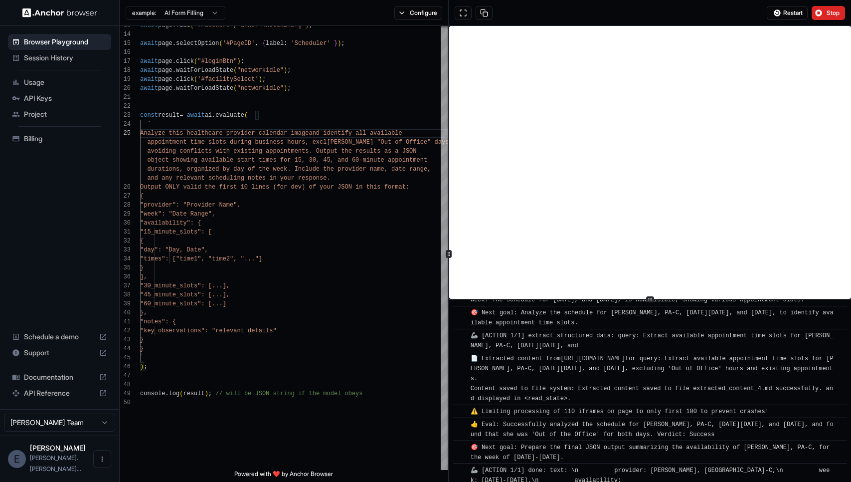
scroll to position [1711, 0]
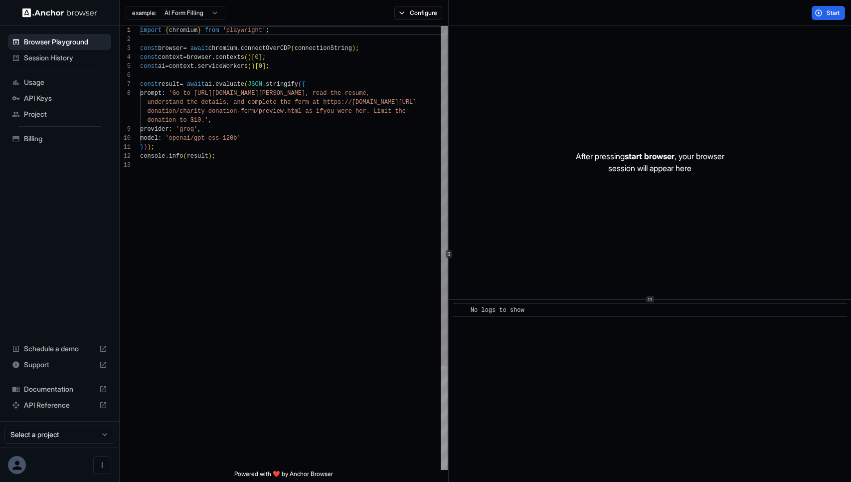
scroll to position [63, 0]
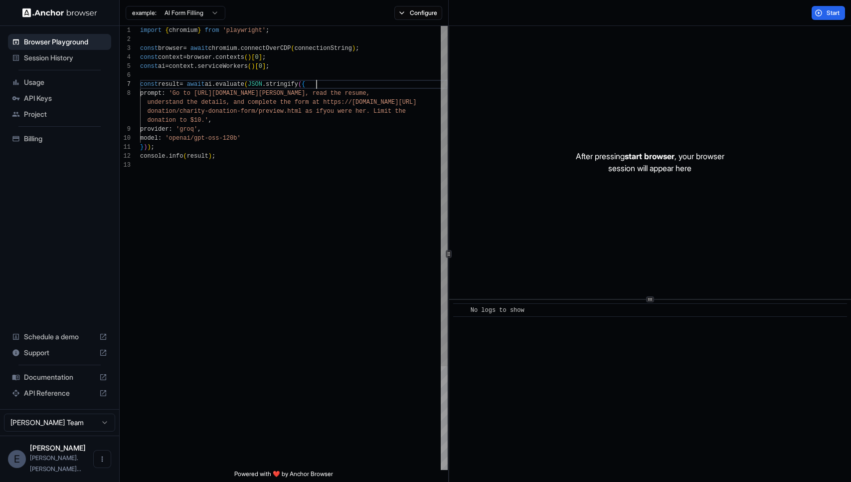
click at [320, 82] on div "import { chromium } from 'playwright' ; const browser = await chromium . connec…" at bounding box center [294, 315] width 308 height 579
drag, startPoint x: 325, startPoint y: 83, endPoint x: 135, endPoint y: 85, distance: 190.0
click at [140, 85] on div "import { chromium } from 'playwright' ; const browser = await chromium . connec…" at bounding box center [294, 315] width 308 height 579
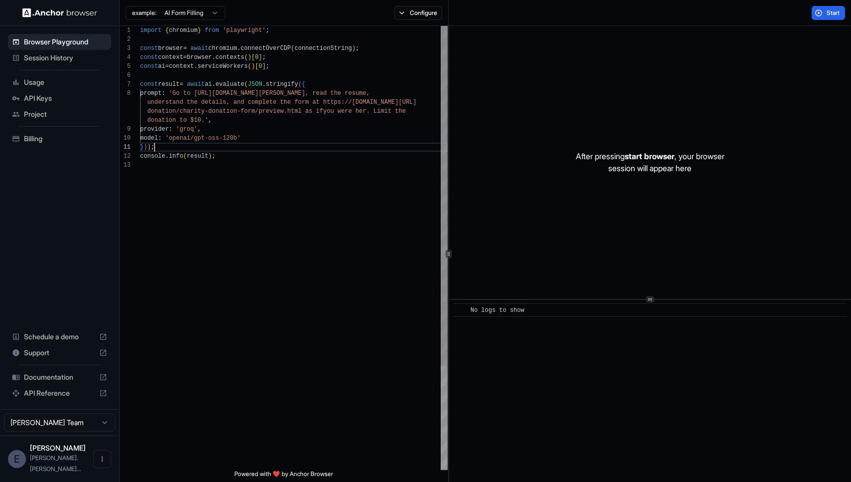
click at [222, 151] on div "import { chromium } from 'playwright' ; const browser = await chromium . connec…" at bounding box center [294, 315] width 308 height 579
click at [171, 147] on div "import { chromium } from 'playwright' ; const browser = await chromium . connec…" at bounding box center [294, 315] width 308 height 579
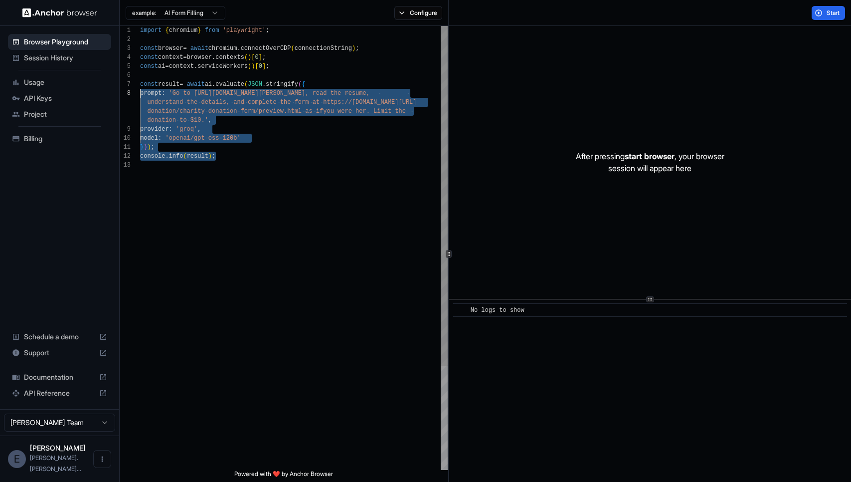
scroll to position [54, 0]
drag, startPoint x: 232, startPoint y: 160, endPoint x: 137, endPoint y: 86, distance: 120.1
click at [140, 86] on div "import { chromium } from 'playwright' ; const browser = await chromium . connec…" at bounding box center [294, 315] width 308 height 579
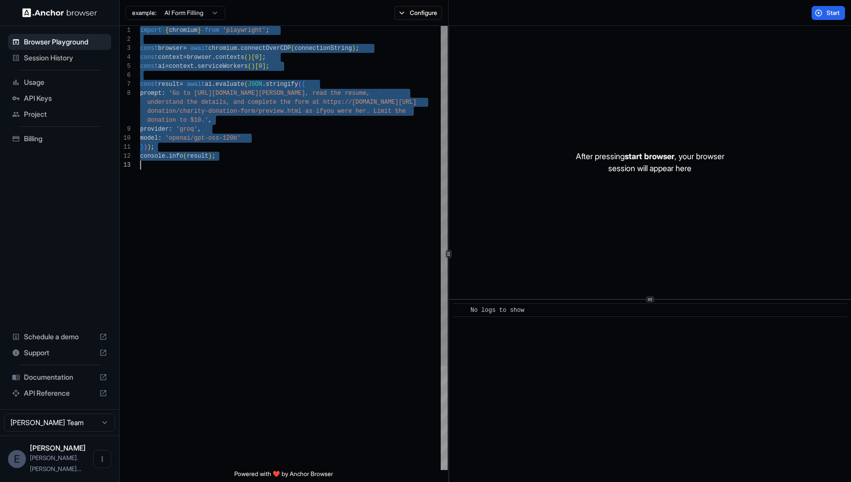
scroll to position [45, 0]
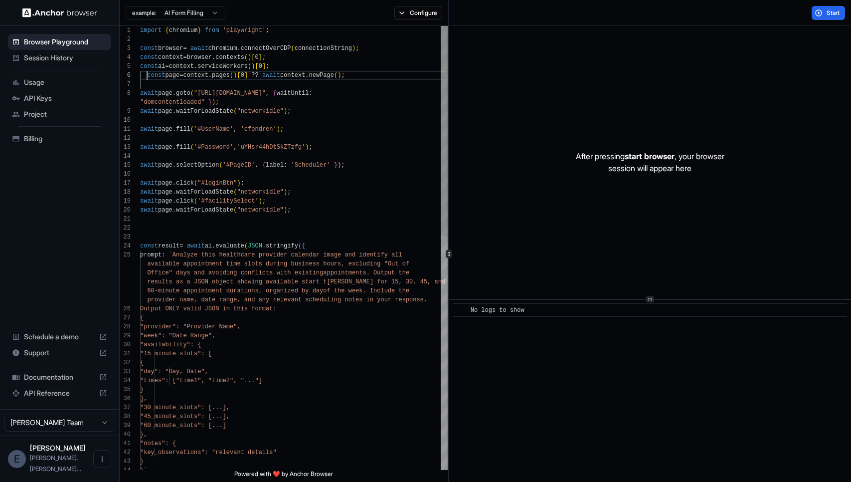
click at [831, 16] on span "Start" at bounding box center [834, 13] width 14 height 8
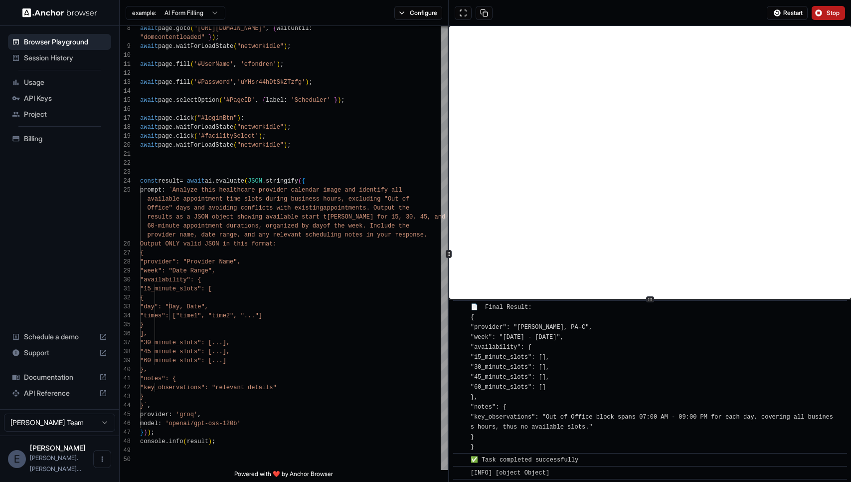
scroll to position [968, 0]
click at [324, 295] on div "await page . waitForLoadState ( "networkidle" ) ; const result = await ai . eva…" at bounding box center [294, 430] width 308 height 938
click at [266, 197] on div "await page . waitForLoadState ( "networkidle" ) ; const result = await ai . eva…" at bounding box center [294, 430] width 308 height 938
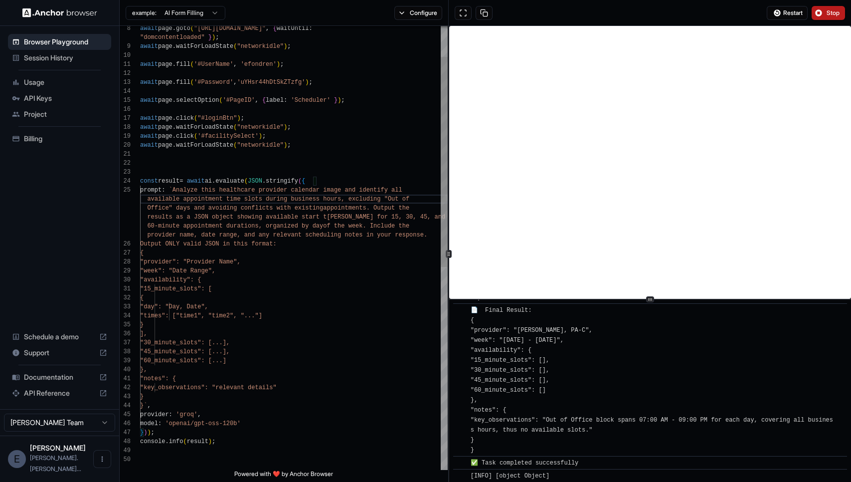
click at [412, 199] on div "await page . waitForLoadState ( "networkidle" ) ; const result = await ai . eva…" at bounding box center [294, 430] width 308 height 938
click at [415, 190] on div "await page . waitForLoadState ( "networkidle" ) ; const result = await ai . eva…" at bounding box center [294, 430] width 308 height 938
click at [265, 200] on div "await page . waitForLoadState ( "networkidle" ) ; const result = await ai . eva…" at bounding box center [294, 430] width 308 height 938
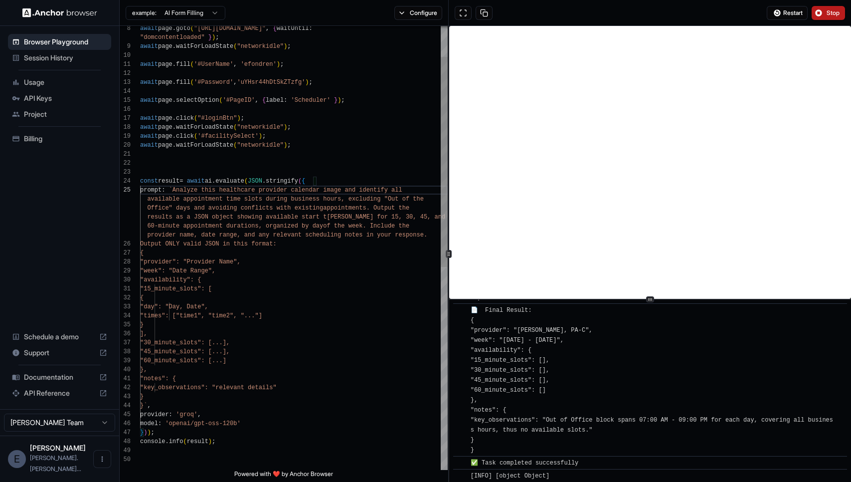
scroll to position [54, 0]
click at [376, 209] on div "await page . waitForLoadState ( "networkidle" ) ; const result = await ai . eva…" at bounding box center [294, 430] width 308 height 938
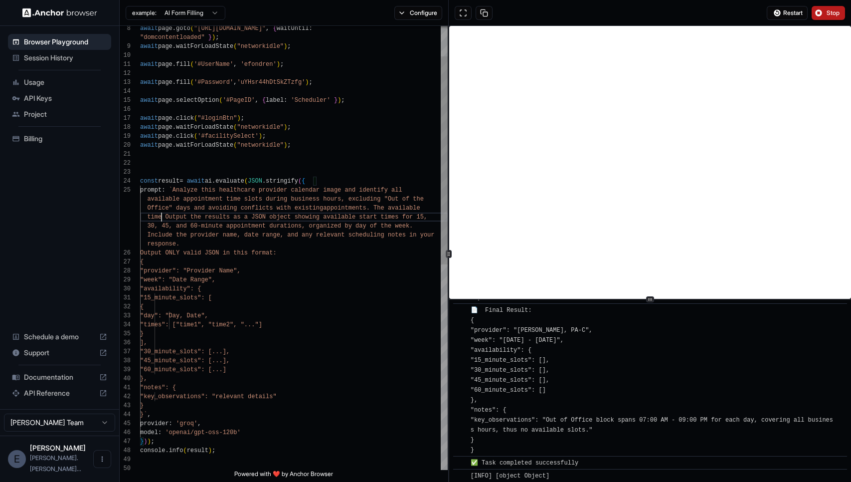
scroll to position [72, 0]
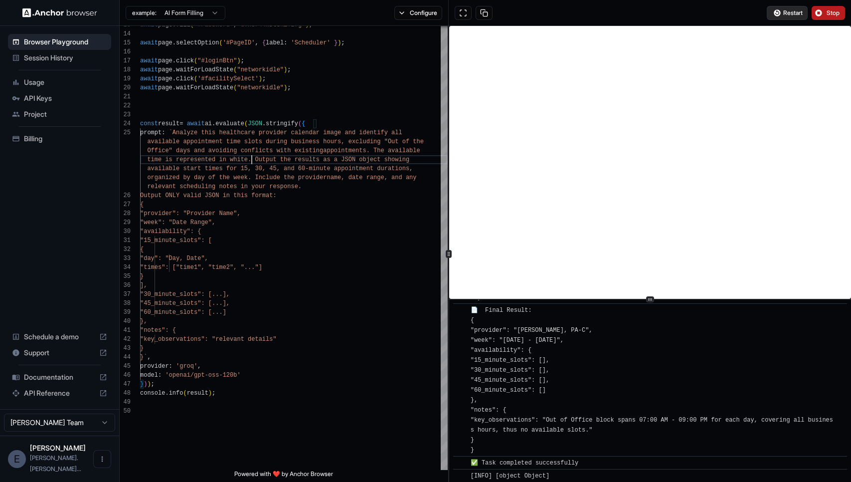
click at [792, 11] on span "Restart" at bounding box center [793, 13] width 19 height 8
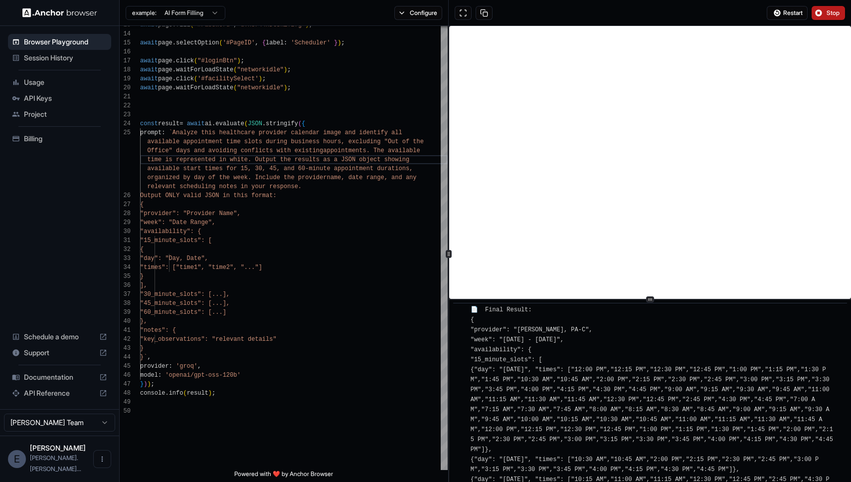
scroll to position [503, 0]
click at [386, 98] on div "await page . waitForLoadState ( "networkidle" ) ; const result = await ai . eva…" at bounding box center [294, 377] width 308 height 947
type textarea "**********"
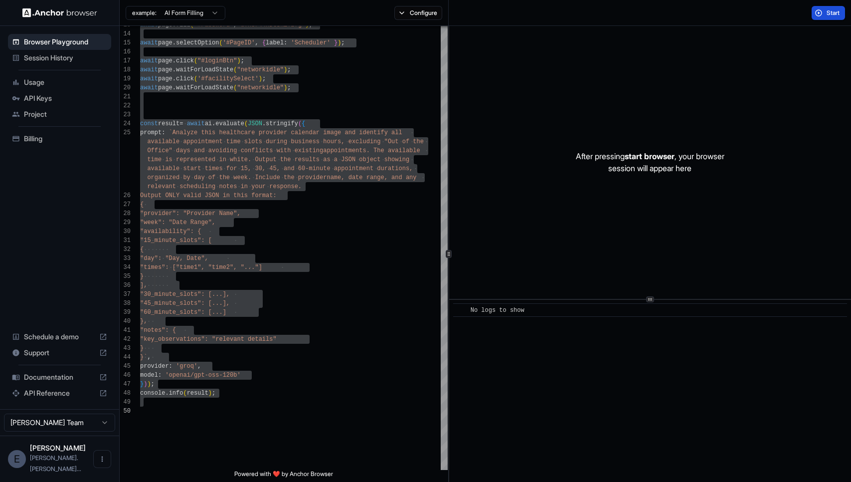
scroll to position [0, 0]
